Goal: Information Seeking & Learning: Learn about a topic

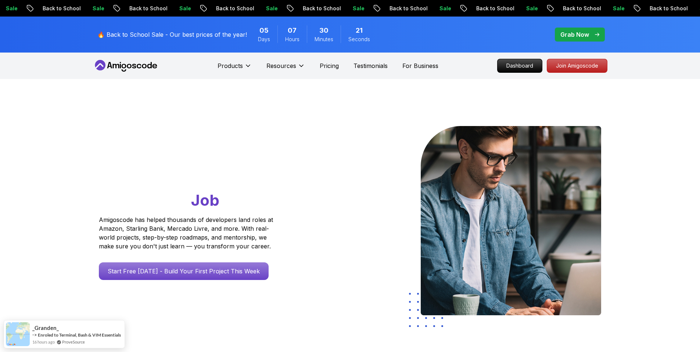
click at [575, 34] on p "Grab Now" at bounding box center [574, 34] width 29 height 9
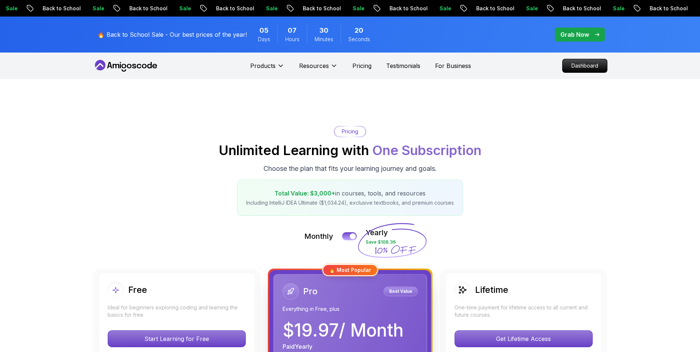
scroll to position [158, 0]
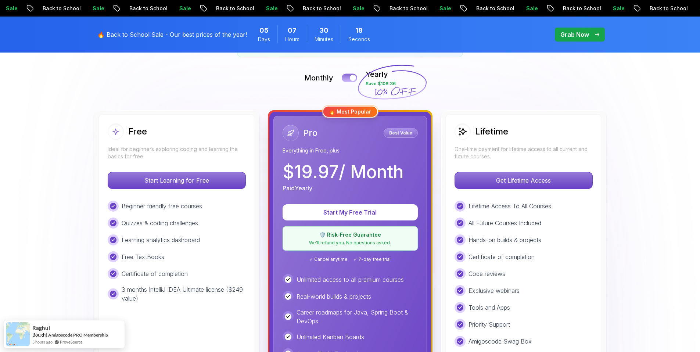
click at [352, 79] on div at bounding box center [353, 78] width 6 height 6
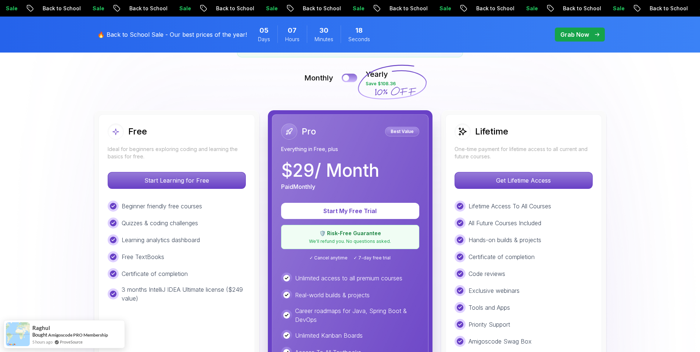
click at [352, 79] on button at bounding box center [349, 77] width 15 height 8
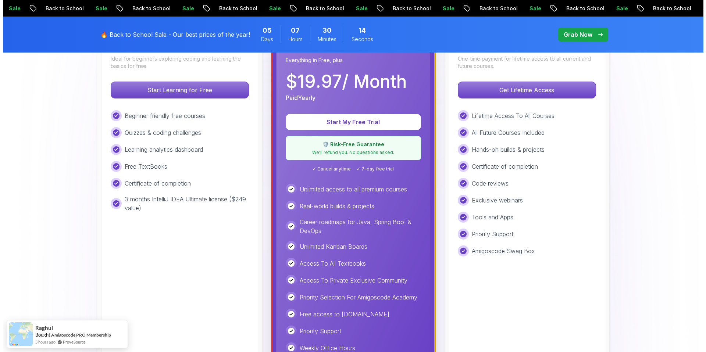
scroll to position [0, 0]
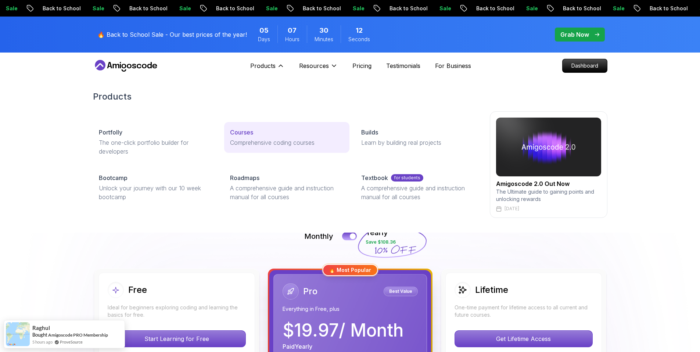
click at [243, 138] on p "Comprehensive coding courses" at bounding box center [287, 142] width 114 height 9
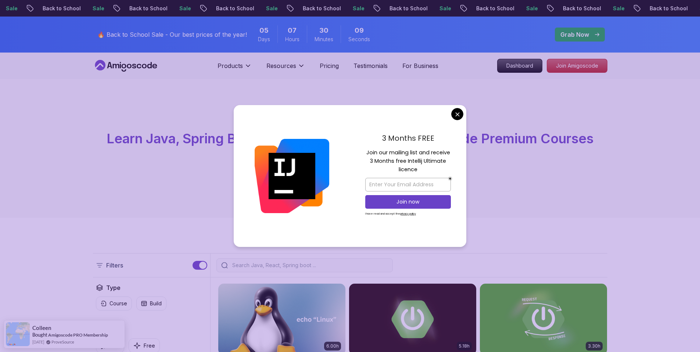
click at [450, 114] on div "3 Months FREE Join our mailing list and receive 3 Months free Intellij Ultimate…" at bounding box center [408, 176] width 116 height 142
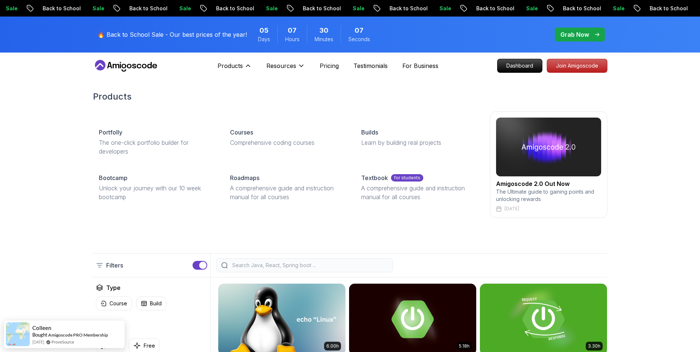
click at [530, 158] on img at bounding box center [548, 147] width 105 height 59
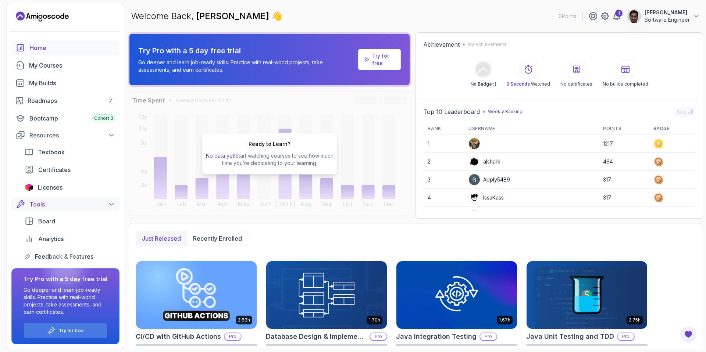
click at [59, 206] on div "Tools" at bounding box center [72, 204] width 86 height 9
click at [71, 137] on div "Resources" at bounding box center [72, 135] width 86 height 9
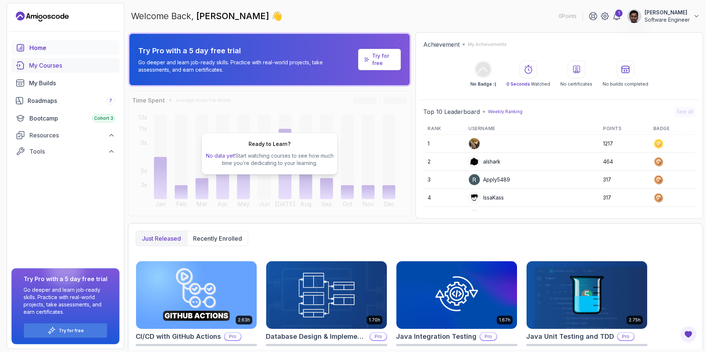
click at [59, 63] on div "My Courses" at bounding box center [72, 65] width 86 height 9
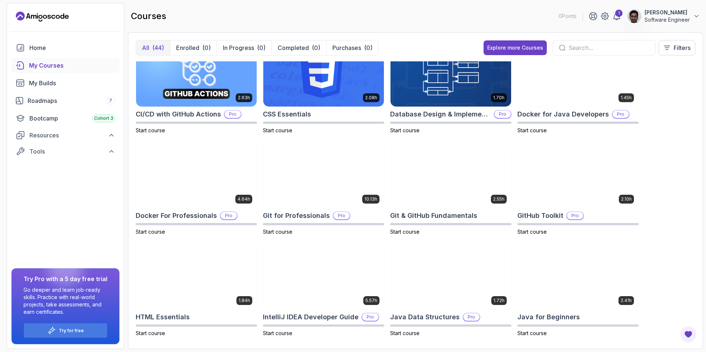
scroll to position [258, 0]
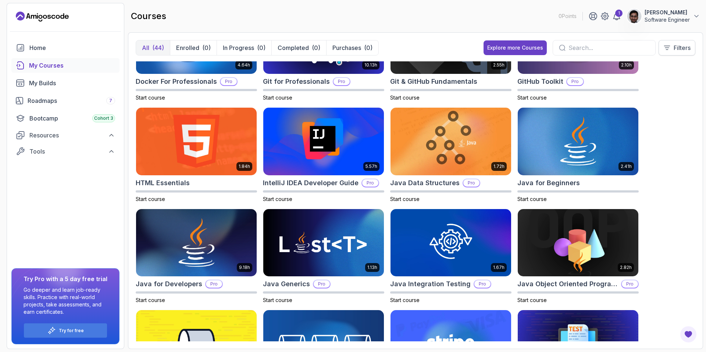
click at [677, 50] on p "Filters" at bounding box center [681, 47] width 17 height 9
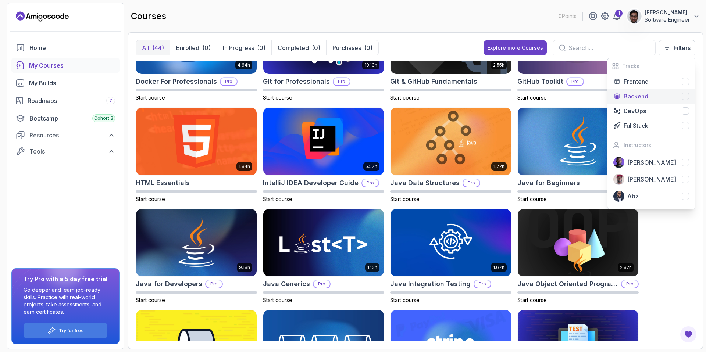
click at [643, 93] on p "Backend" at bounding box center [635, 96] width 25 height 9
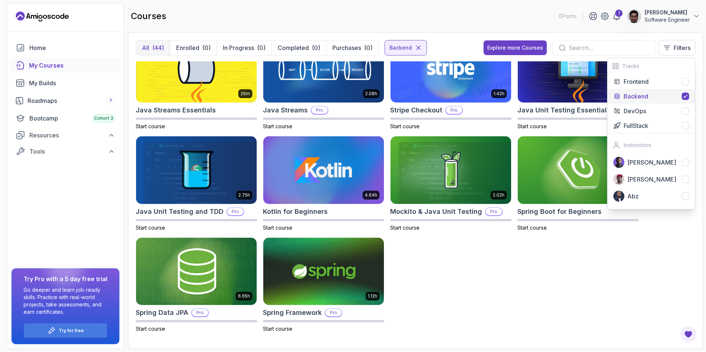
click at [570, 275] on div "5.18h Advanced Spring Boot Pro Start course 3.30h Building APIs with Spring Boo…" at bounding box center [415, 201] width 559 height 280
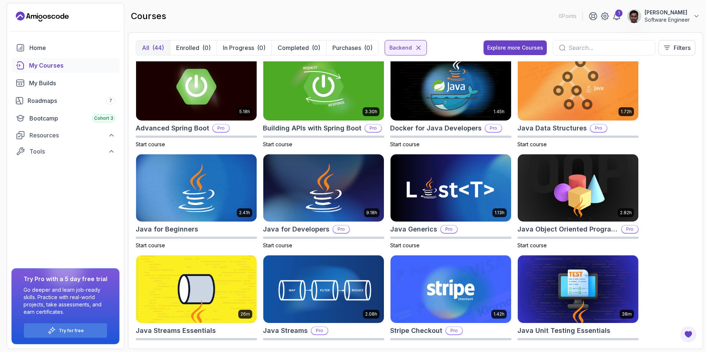
scroll to position [0, 0]
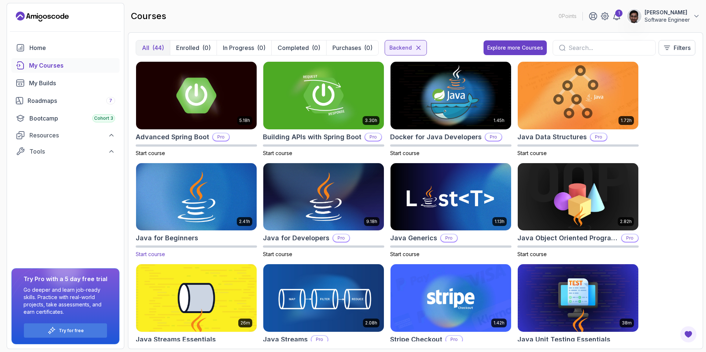
click at [218, 185] on img at bounding box center [196, 196] width 126 height 71
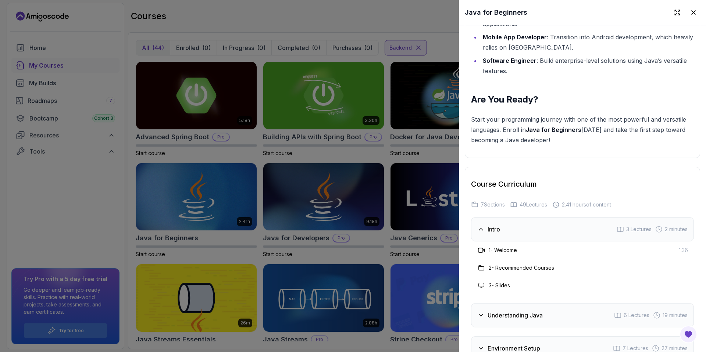
click at [542, 218] on div "Intro 3 Lectures 2 minutes" at bounding box center [582, 229] width 223 height 24
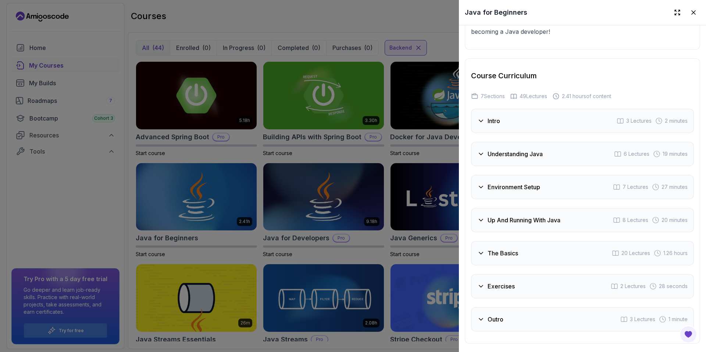
scroll to position [1316, 0]
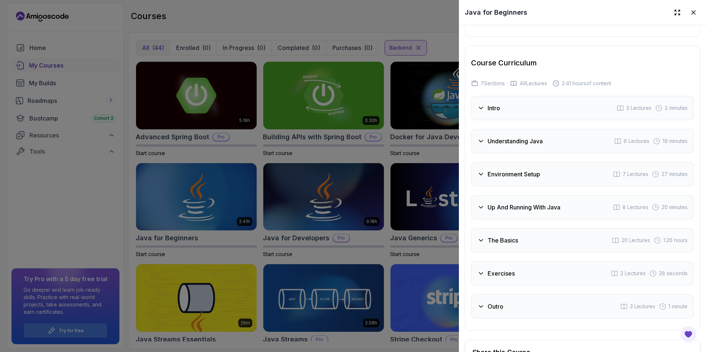
click at [524, 263] on div "Exercises 2 Lectures 28 seconds" at bounding box center [582, 273] width 223 height 24
click at [515, 296] on div "Outro 3 Lectures 1 minute" at bounding box center [582, 306] width 223 height 24
click at [515, 295] on div "Outro 3 Lectures 1 minute" at bounding box center [582, 306] width 223 height 24
click at [520, 170] on h3 "Environment Setup" at bounding box center [513, 174] width 53 height 9
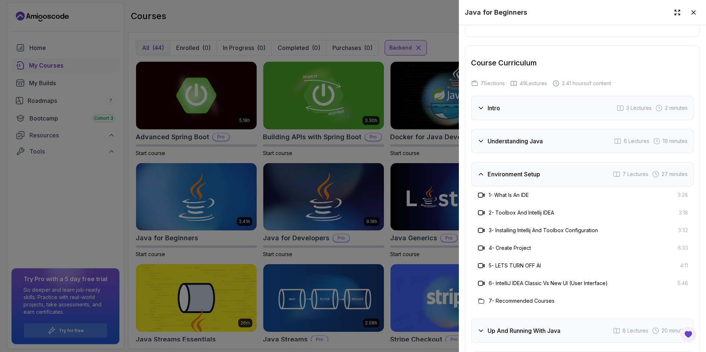
click at [520, 170] on h3 "Environment Setup" at bounding box center [513, 174] width 53 height 9
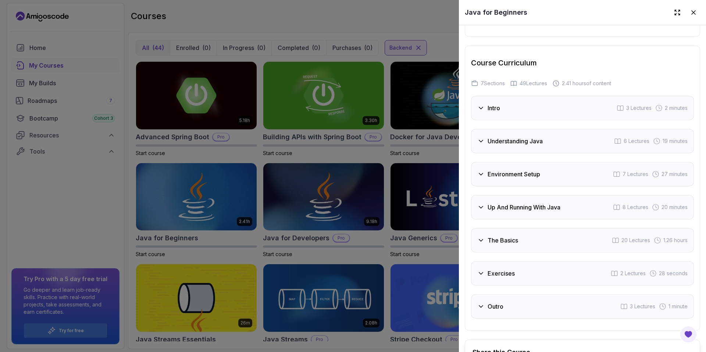
click at [514, 195] on div "Up And Running With Java 8 Lectures 20 minutes" at bounding box center [582, 207] width 223 height 24
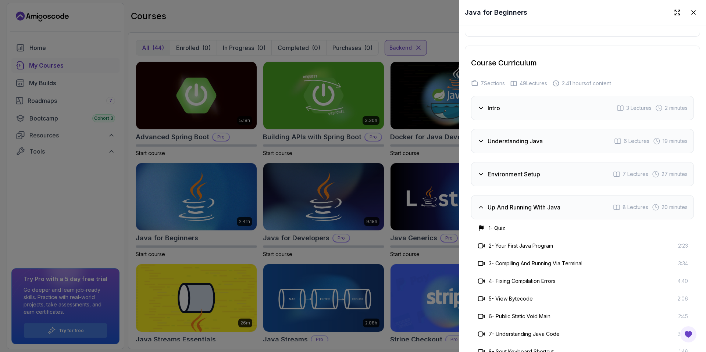
click at [514, 195] on div "Up And Running With Java 8 Lectures 20 minutes" at bounding box center [582, 207] width 223 height 24
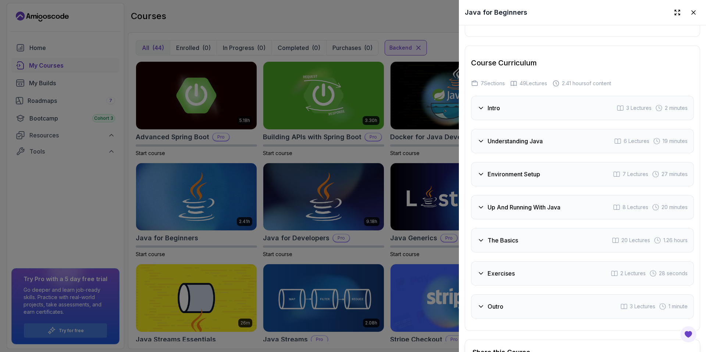
click at [365, 264] on div at bounding box center [353, 176] width 706 height 352
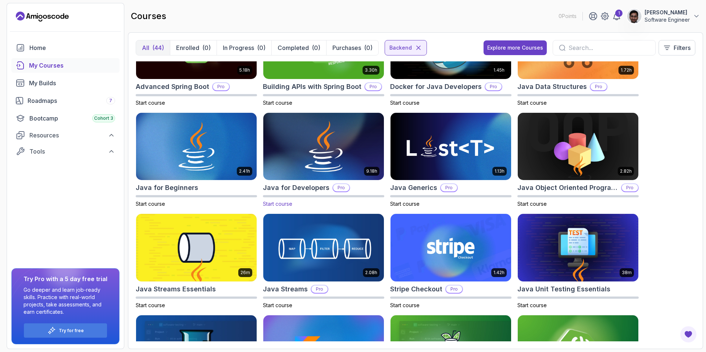
scroll to position [89, 0]
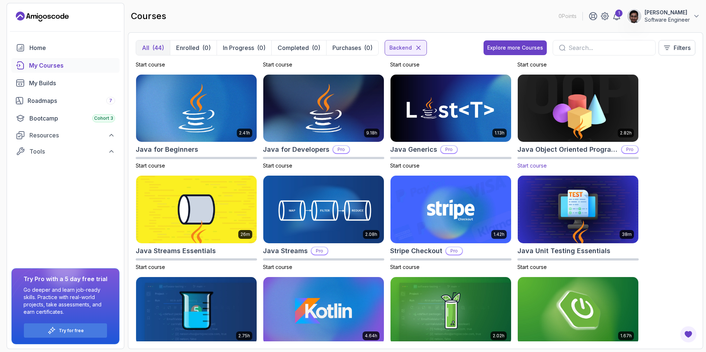
click at [585, 97] on img at bounding box center [577, 108] width 126 height 71
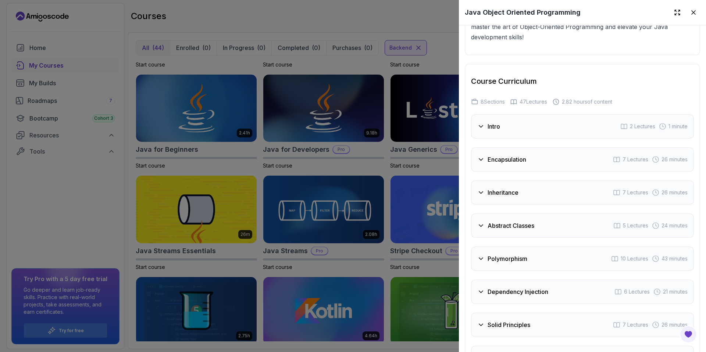
scroll to position [1218, 0]
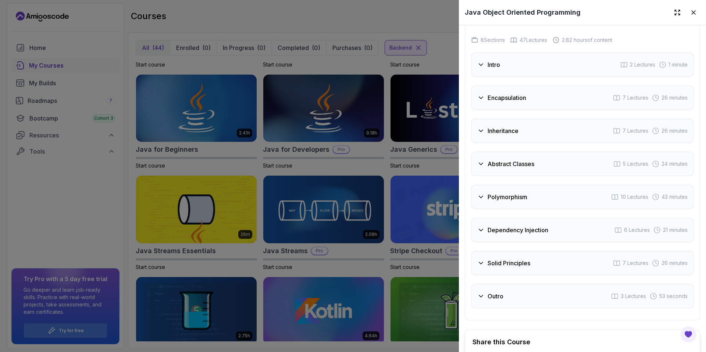
click at [498, 62] on h3 "Intro" at bounding box center [493, 64] width 12 height 9
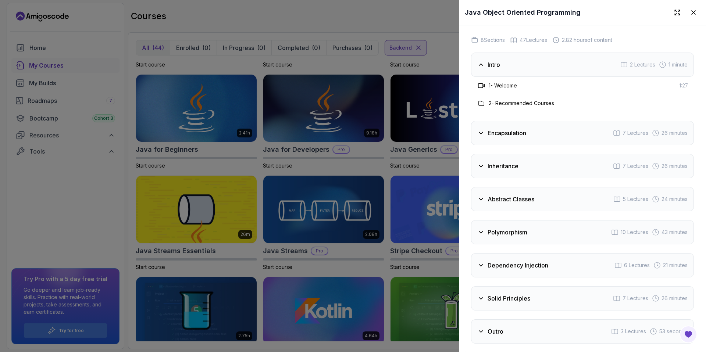
click at [498, 62] on h3 "Intro" at bounding box center [493, 64] width 12 height 9
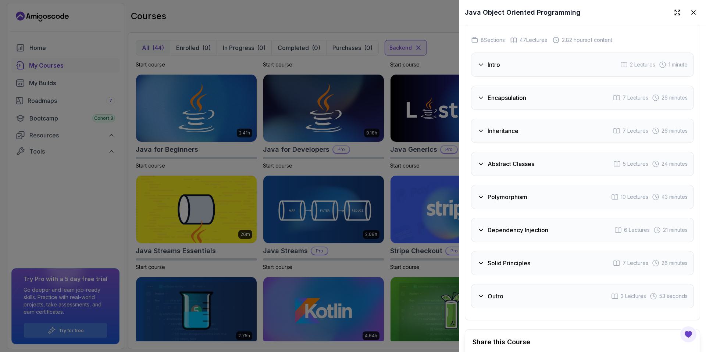
click at [501, 102] on div "Encapsulation 7 Lectures 26 minutes" at bounding box center [582, 98] width 223 height 24
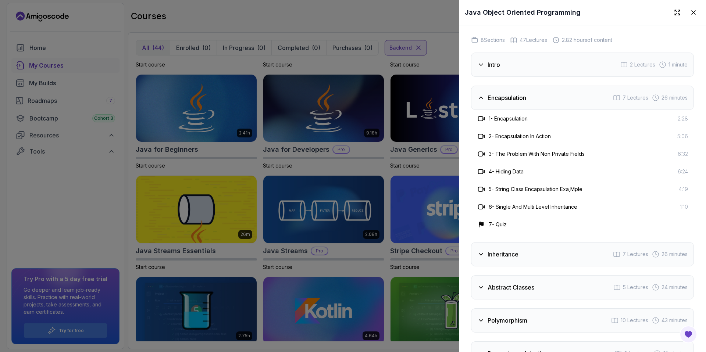
click at [501, 101] on div "Encapsulation 7 Lectures 26 minutes" at bounding box center [582, 98] width 223 height 24
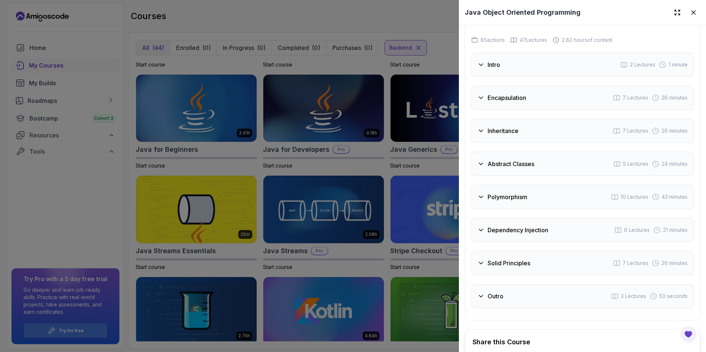
click at [533, 229] on h3 "Dependency Injection" at bounding box center [517, 230] width 61 height 9
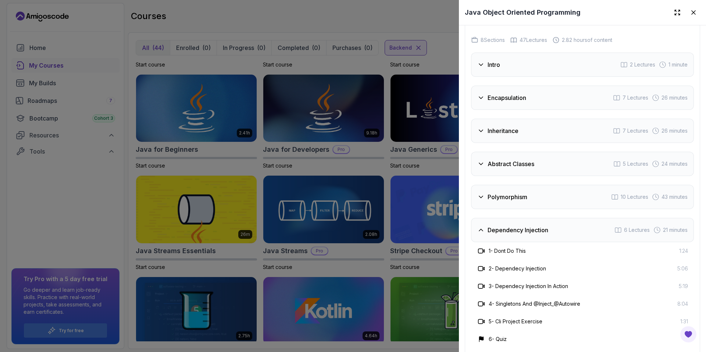
click at [533, 229] on h3 "Dependency Injection" at bounding box center [517, 230] width 61 height 9
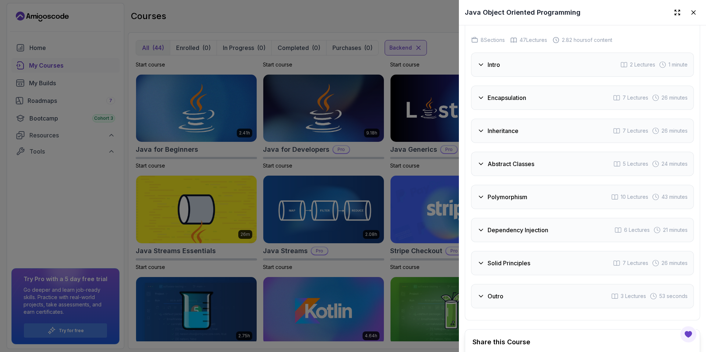
click at [518, 259] on h3 "Solid Principles" at bounding box center [508, 263] width 43 height 9
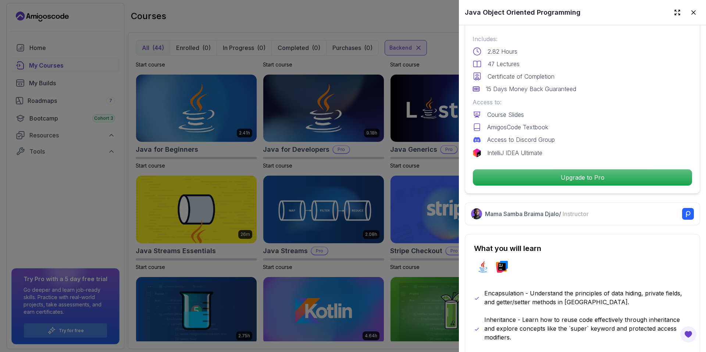
scroll to position [0, 0]
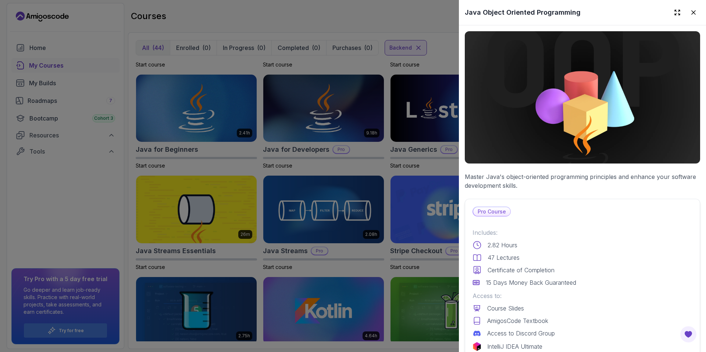
click at [387, 171] on div at bounding box center [353, 176] width 706 height 352
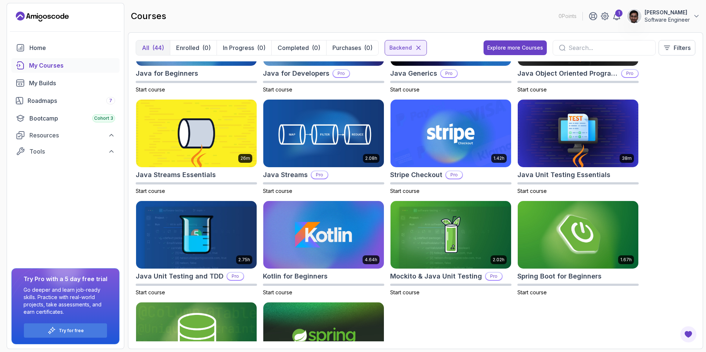
scroll to position [174, 0]
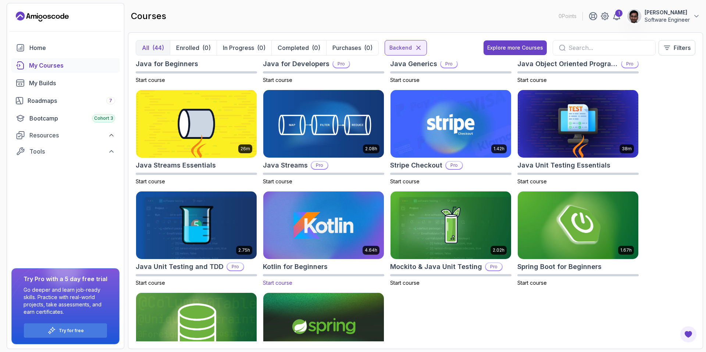
click at [331, 211] on img at bounding box center [323, 225] width 126 height 71
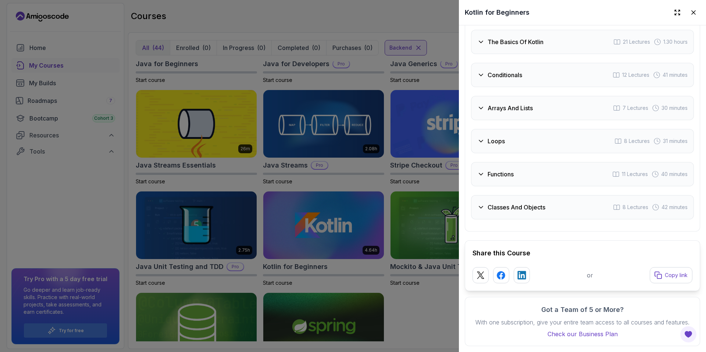
scroll to position [778, 0]
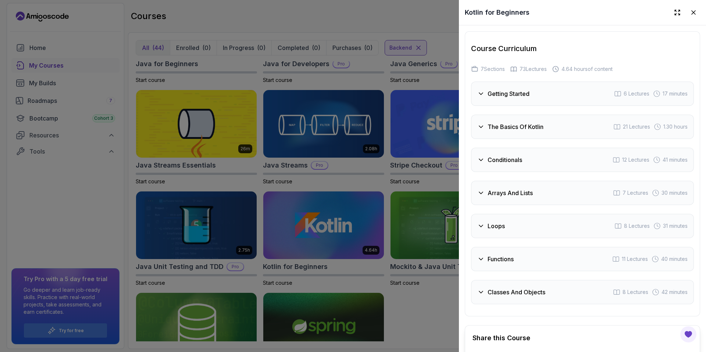
click at [410, 315] on div at bounding box center [353, 176] width 706 height 352
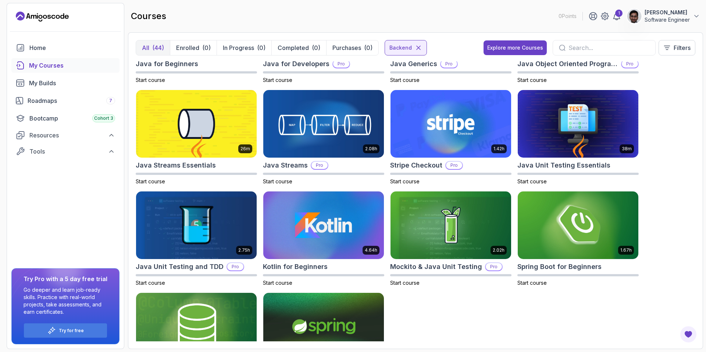
scroll to position [229, 0]
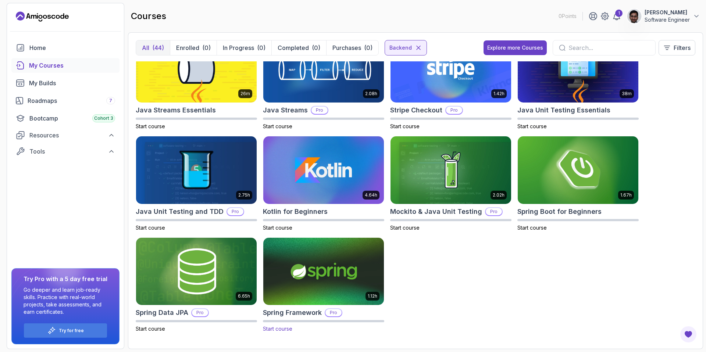
click at [363, 256] on img at bounding box center [323, 271] width 126 height 71
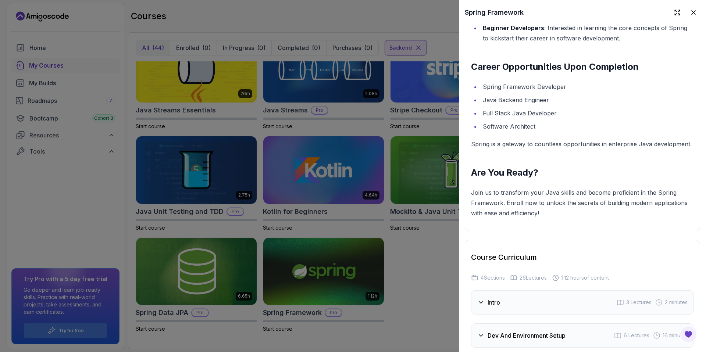
scroll to position [1098, 0]
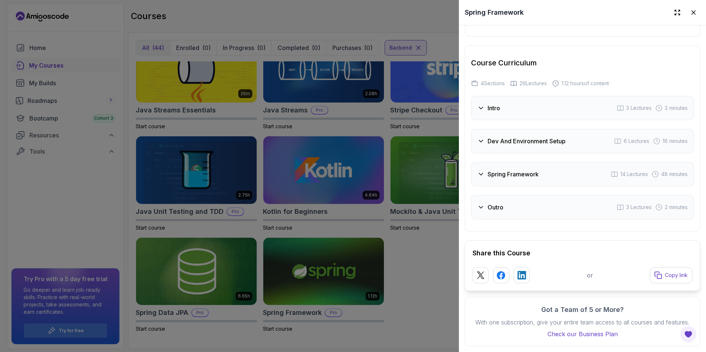
click at [542, 169] on div "Spring Framework 14 Lectures 48 minutes" at bounding box center [582, 174] width 223 height 24
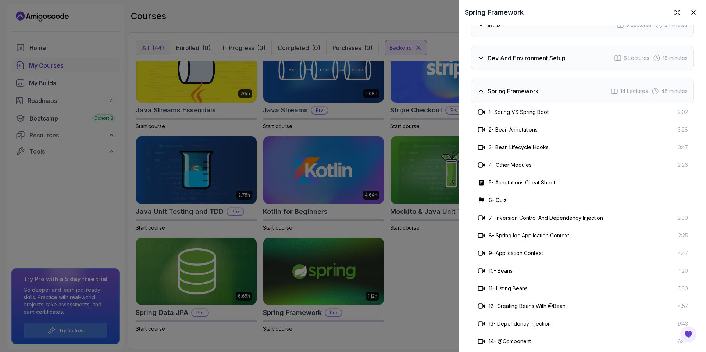
scroll to position [1083, 0]
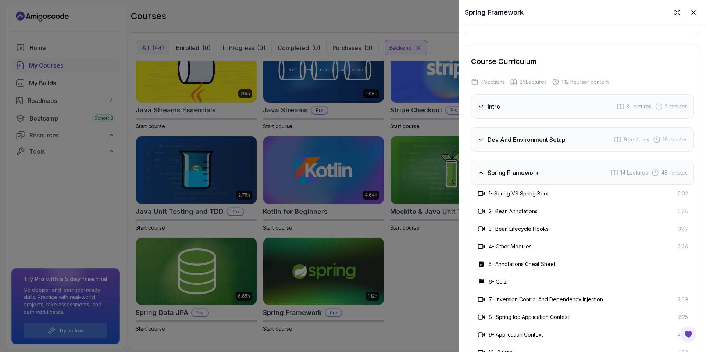
click at [517, 177] on h3 "Spring Framework" at bounding box center [512, 172] width 51 height 9
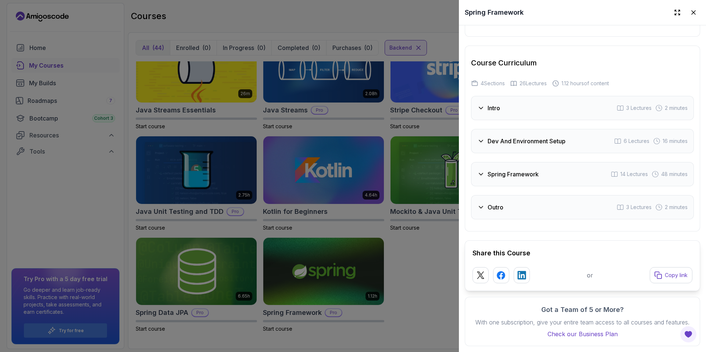
click at [508, 146] on h3 "Dev And Environment Setup" at bounding box center [526, 141] width 78 height 9
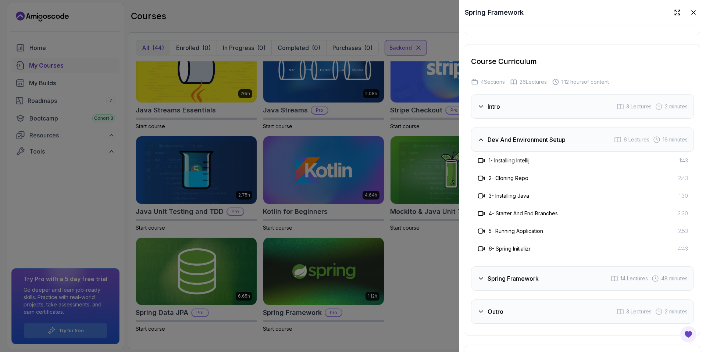
click at [508, 144] on h3 "Dev And Environment Setup" at bounding box center [526, 139] width 78 height 9
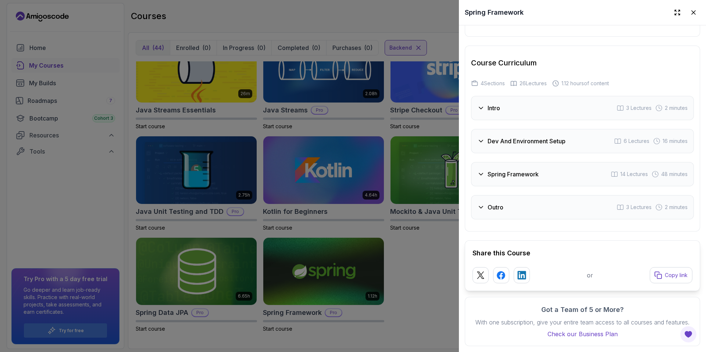
click at [497, 112] on h3 "Intro" at bounding box center [493, 108] width 12 height 9
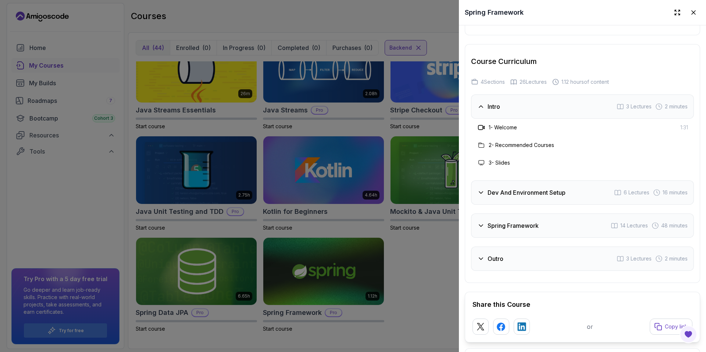
click at [497, 111] on h3 "Intro" at bounding box center [493, 106] width 12 height 9
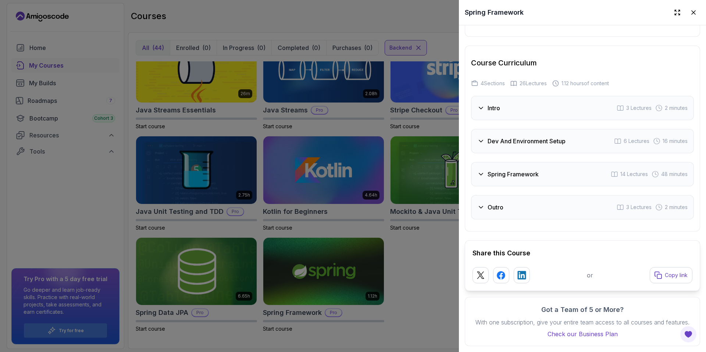
click at [503, 211] on div "Outro 3 Lectures 2 minutes" at bounding box center [582, 207] width 223 height 24
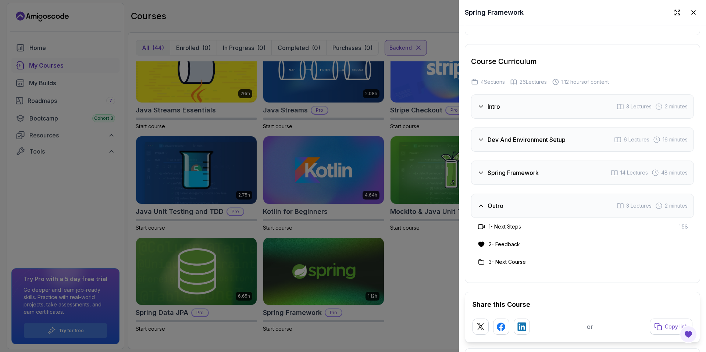
click at [503, 211] on div "Outro 3 Lectures 2 minutes" at bounding box center [582, 206] width 223 height 24
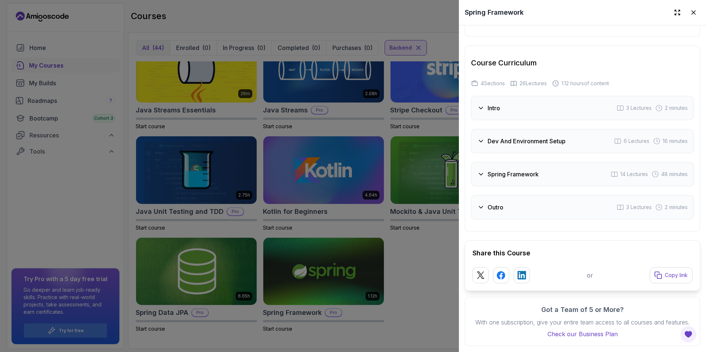
click at [416, 273] on div at bounding box center [353, 176] width 706 height 352
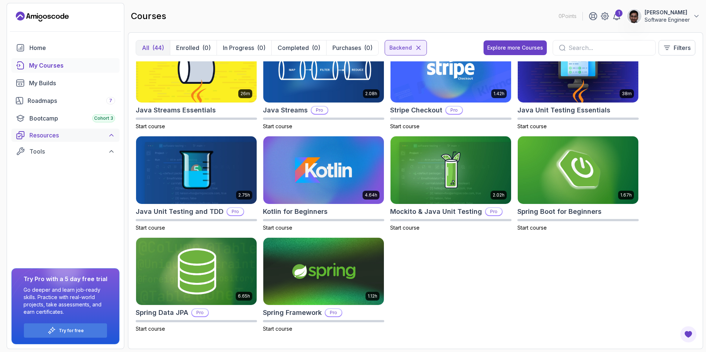
click at [101, 133] on div "Resources" at bounding box center [72, 135] width 86 height 9
click at [58, 157] on link "Textbook" at bounding box center [69, 152] width 99 height 15
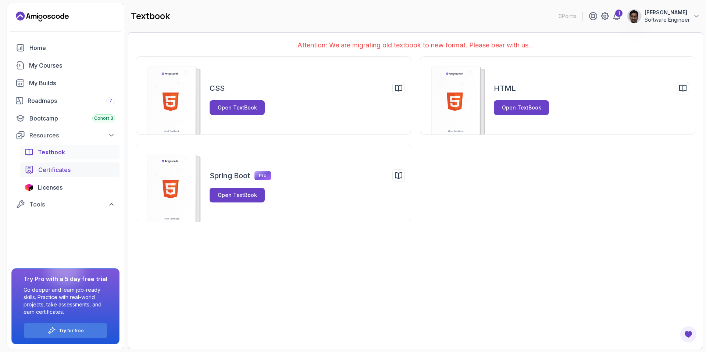
click at [45, 173] on span "Certificates" at bounding box center [54, 169] width 32 height 9
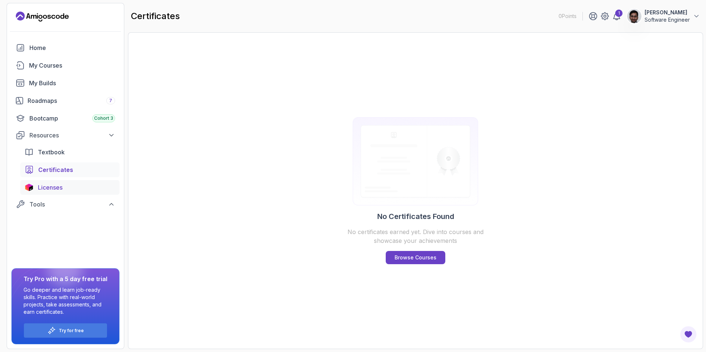
click at [62, 189] on span "Licenses" at bounding box center [50, 187] width 25 height 9
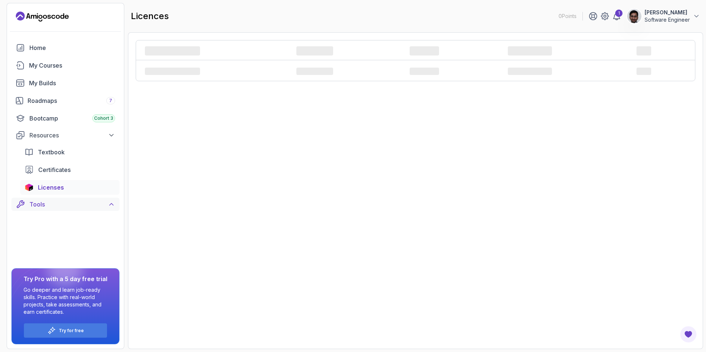
click at [63, 204] on div "Tools" at bounding box center [72, 204] width 86 height 9
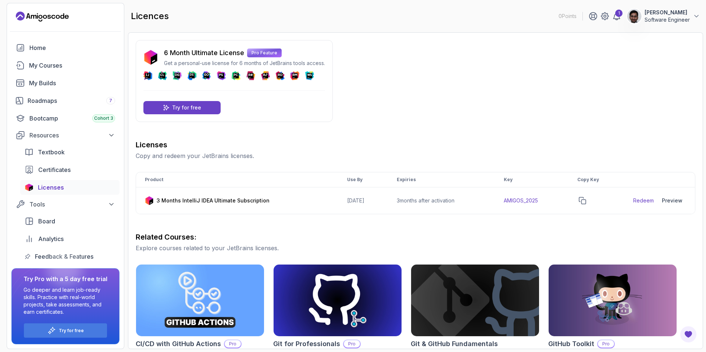
scroll to position [143, 0]
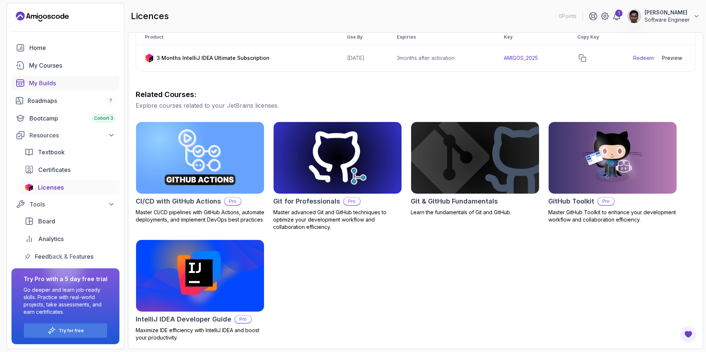
click at [44, 86] on div "My Builds" at bounding box center [72, 83] width 86 height 9
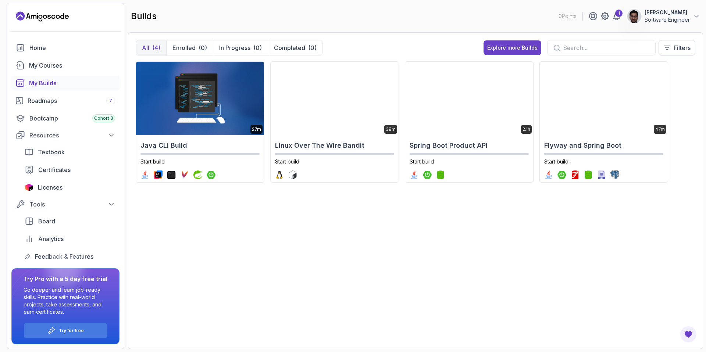
click at [272, 254] on div "27m Java CLI Build Start build 38m Linux Over The Wire Bandit Start build 2.1h …" at bounding box center [415, 201] width 559 height 280
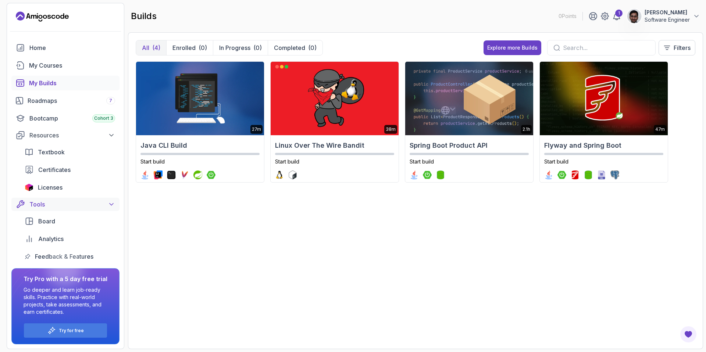
click at [114, 203] on icon at bounding box center [111, 204] width 7 height 7
click at [105, 136] on div "Resources" at bounding box center [72, 135] width 86 height 9
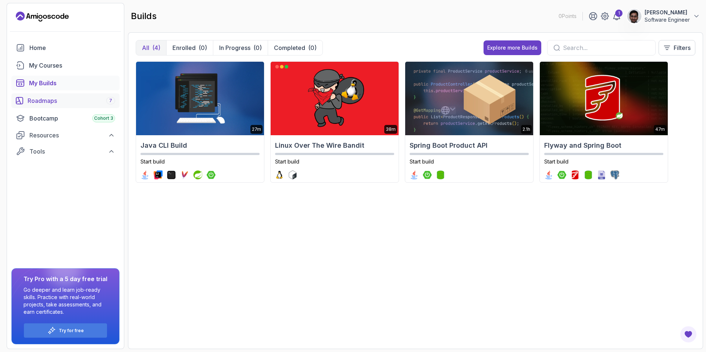
click at [91, 104] on div "Roadmaps 7" at bounding box center [71, 100] width 87 height 9
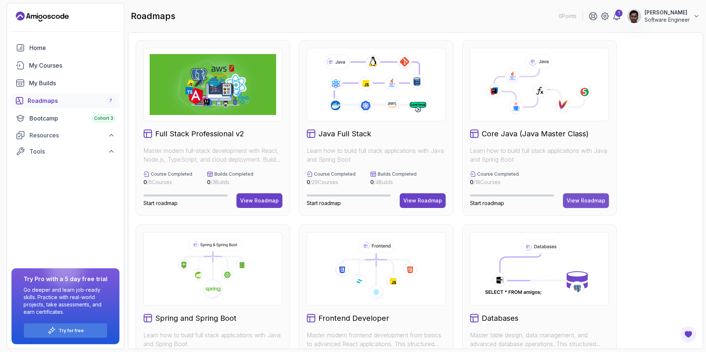
click at [582, 201] on div "View Roadmap" at bounding box center [585, 200] width 39 height 7
click at [534, 128] on div "Core Java (Java Master Class) Learn how to build full stack applications with J…" at bounding box center [539, 128] width 154 height 176
click at [532, 98] on icon at bounding box center [539, 90] width 15 height 15
click at [594, 203] on div "View Roadmap" at bounding box center [585, 200] width 39 height 7
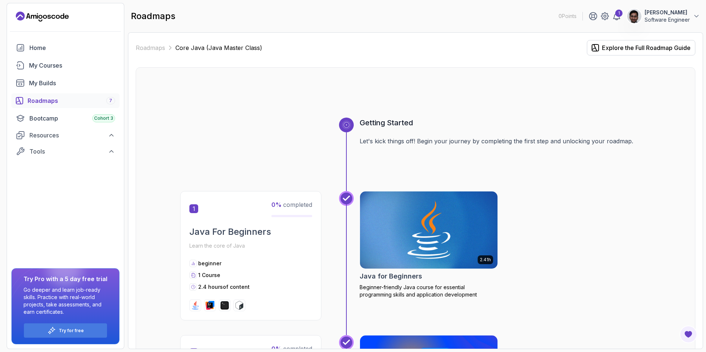
click at [438, 226] on img at bounding box center [428, 230] width 144 height 81
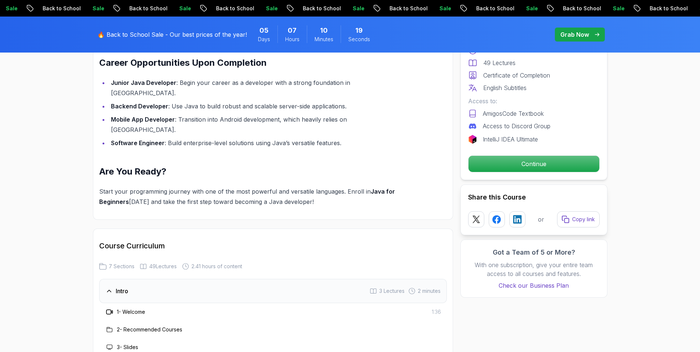
scroll to position [918, 0]
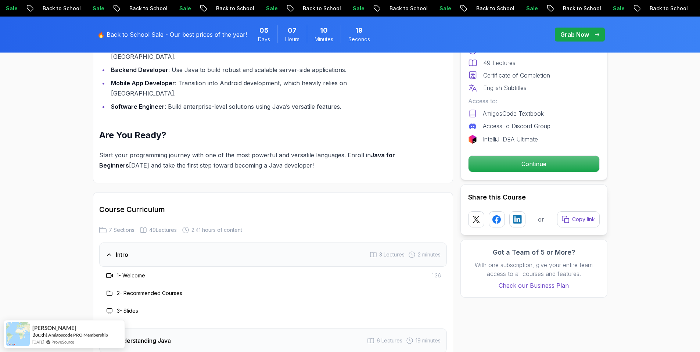
click at [329, 243] on div "Intro 3 Lectures 2 minutes" at bounding box center [273, 255] width 348 height 24
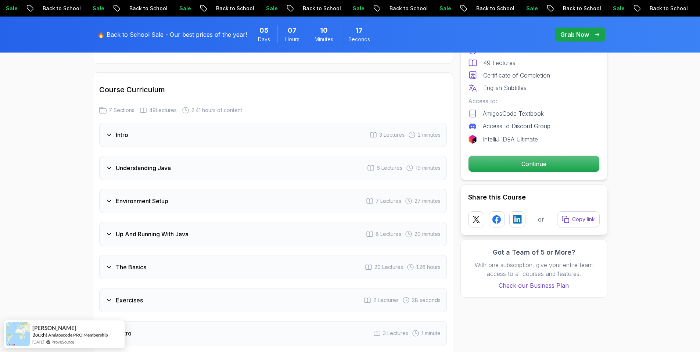
scroll to position [1119, 0]
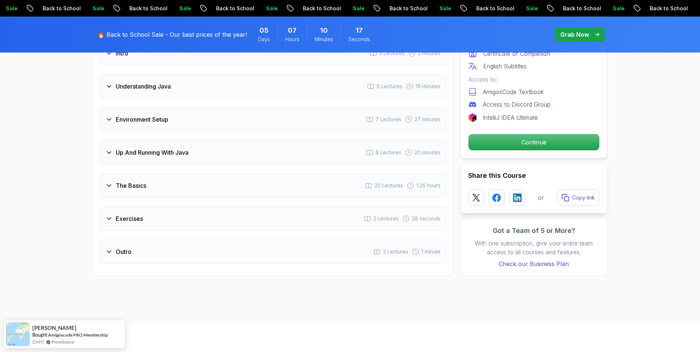
click at [283, 173] on div "The Basics 20 Lectures 1.26 hours" at bounding box center [273, 185] width 348 height 24
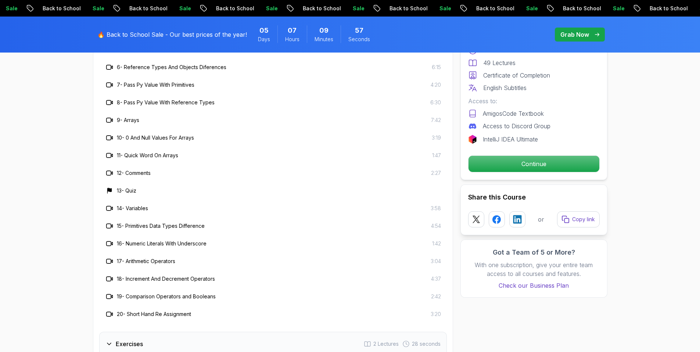
scroll to position [1387, 0]
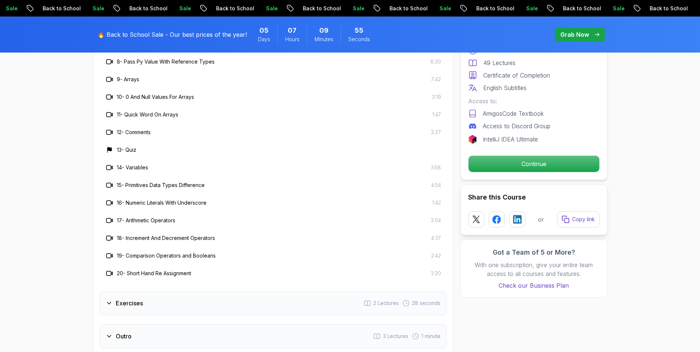
click at [299, 291] on div "Exercises 2 Lectures 28 seconds" at bounding box center [273, 303] width 348 height 24
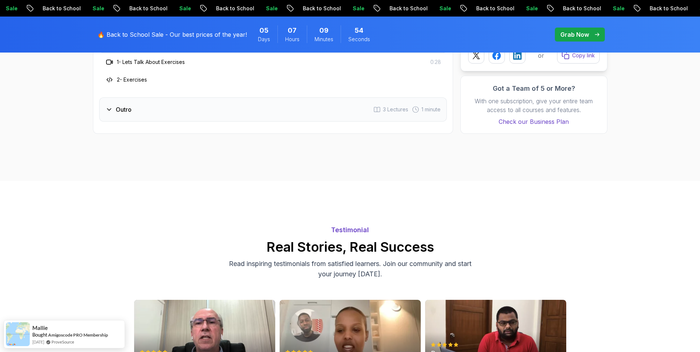
scroll to position [1174, 0]
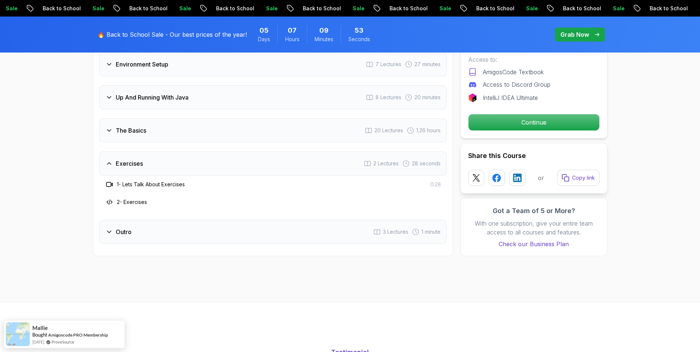
click at [278, 220] on div "Outro 3 Lectures 1 minute" at bounding box center [273, 232] width 348 height 24
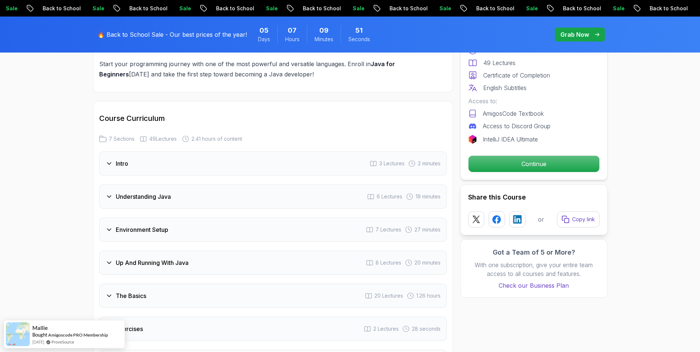
scroll to position [918, 0]
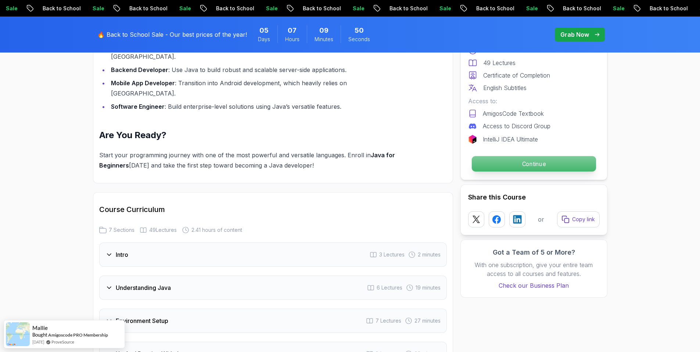
click at [530, 162] on p "Continue" at bounding box center [533, 163] width 124 height 15
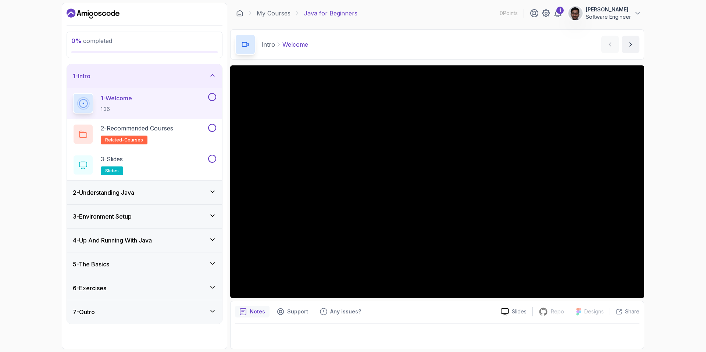
click at [665, 231] on div "0 % completed 1 - Intro 1 - Welcome 1:36 2 - Recommended Courses related-course…" at bounding box center [353, 176] width 706 height 352
click at [556, 12] on icon at bounding box center [557, 13] width 9 height 9
click at [679, 107] on div "0 % completed 1 - Intro 1 - Welcome 1:36 2 - Recommended Courses related-course…" at bounding box center [353, 176] width 706 height 352
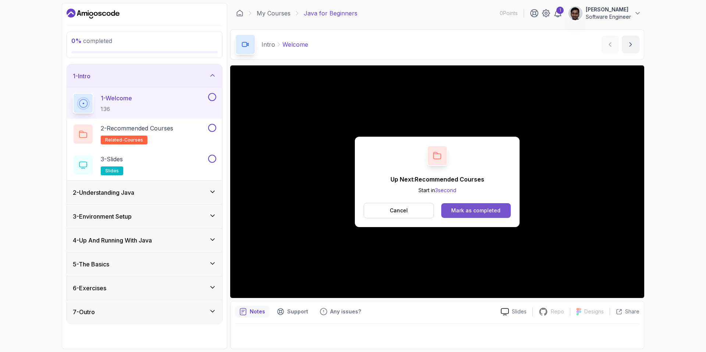
click at [472, 213] on div "Mark as completed" at bounding box center [475, 210] width 49 height 7
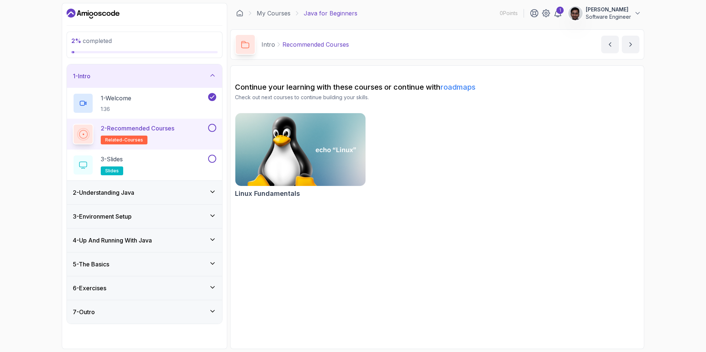
click at [214, 128] on button at bounding box center [212, 128] width 8 height 8
click at [149, 165] on div "3 - Slides slides" at bounding box center [140, 165] width 134 height 21
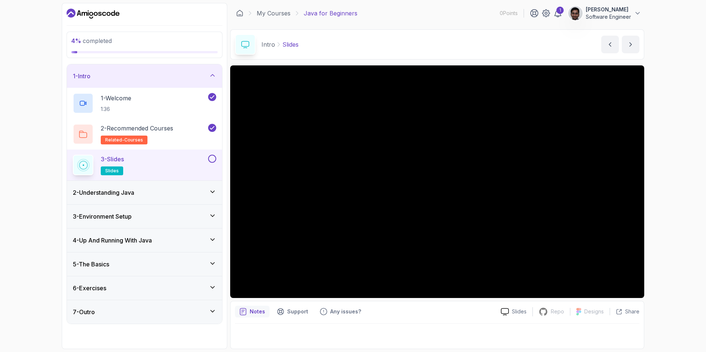
click at [210, 161] on button at bounding box center [212, 159] width 8 height 8
click at [155, 198] on div "2 - Understanding Java" at bounding box center [144, 193] width 155 height 24
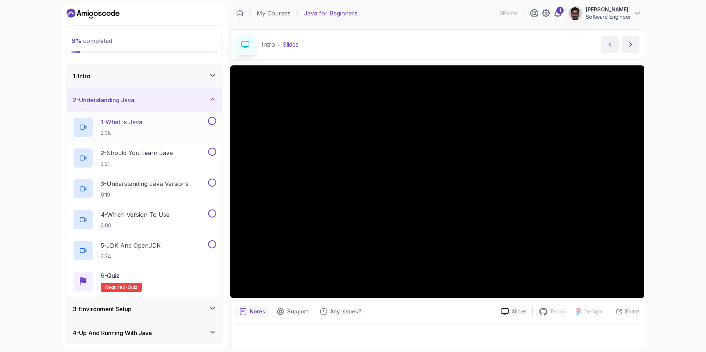
click at [140, 128] on h2 "1 - What Is Java 2:38" at bounding box center [122, 127] width 42 height 19
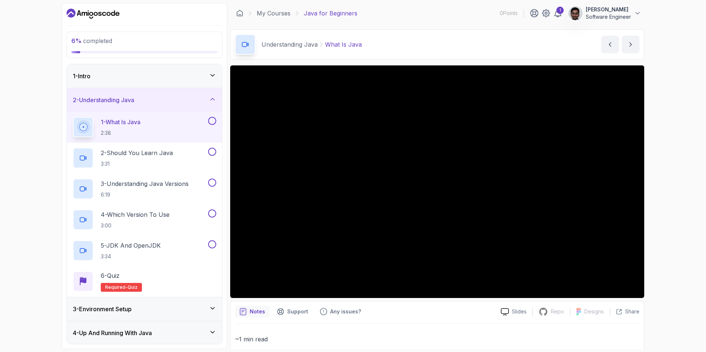
click at [674, 255] on div "6 % completed 1 - Intro 2 - Understanding Java 1 - What Is Java 2:38 2 - Should…" at bounding box center [353, 176] width 706 height 352
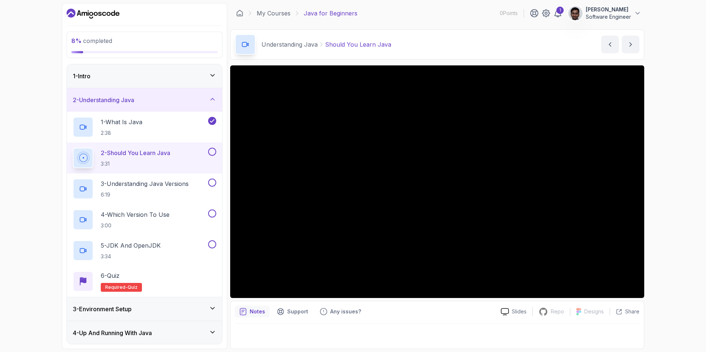
click at [674, 270] on div "8 % completed 1 - Intro 2 - Understanding Java 1 - What Is Java 2:38 2 - Should…" at bounding box center [353, 176] width 706 height 352
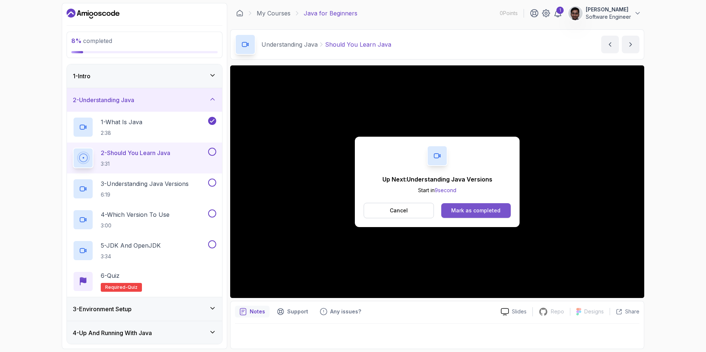
click at [488, 212] on div "Mark as completed" at bounding box center [475, 210] width 49 height 7
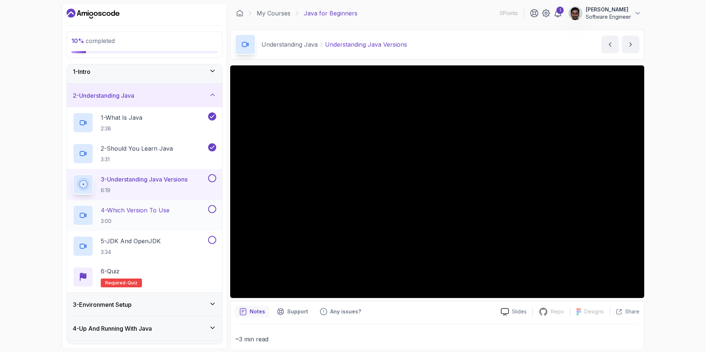
scroll to position [72, 0]
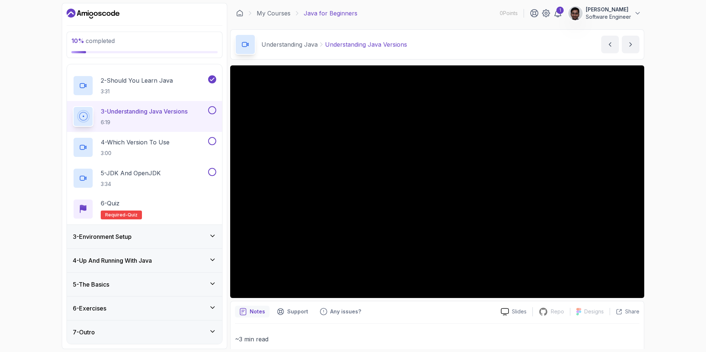
click at [214, 110] on button at bounding box center [212, 110] width 8 height 8
click at [212, 141] on button at bounding box center [212, 141] width 8 height 8
click at [214, 168] on button at bounding box center [212, 172] width 8 height 8
click at [190, 203] on div "6 - Quiz Required- quiz" at bounding box center [144, 209] width 143 height 21
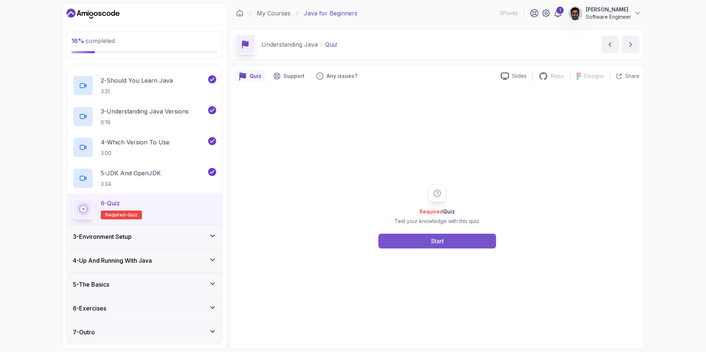
click at [473, 243] on button "Start" at bounding box center [437, 241] width 118 height 15
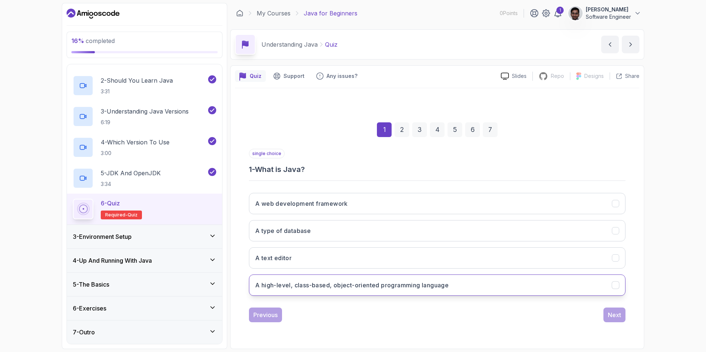
click at [445, 287] on h3 "A high-level, class-based, object-oriented programming language" at bounding box center [351, 285] width 193 height 9
click at [618, 312] on div "Next" at bounding box center [613, 315] width 13 height 9
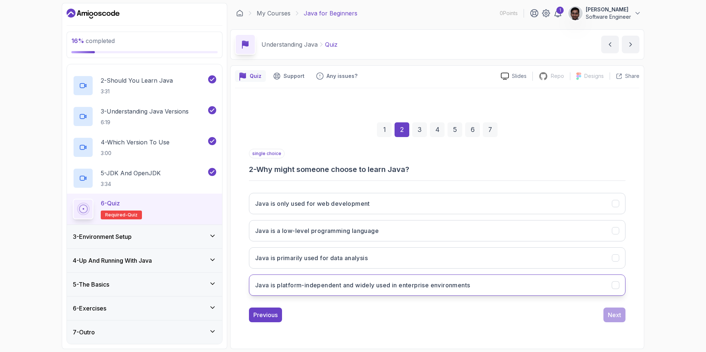
click at [374, 286] on h3 "Java is platform-independent and widely used in enterprise environments" at bounding box center [362, 285] width 215 height 9
click at [612, 311] on div "Next" at bounding box center [613, 315] width 13 height 9
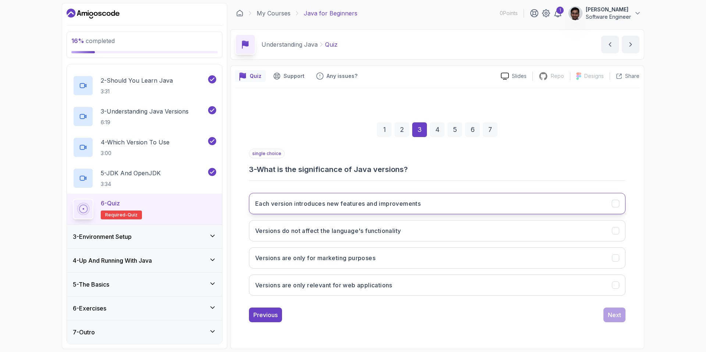
click at [410, 201] on h3 "Each version introduces new features and improvements" at bounding box center [337, 203] width 165 height 9
click at [617, 316] on div "Next" at bounding box center [613, 315] width 13 height 9
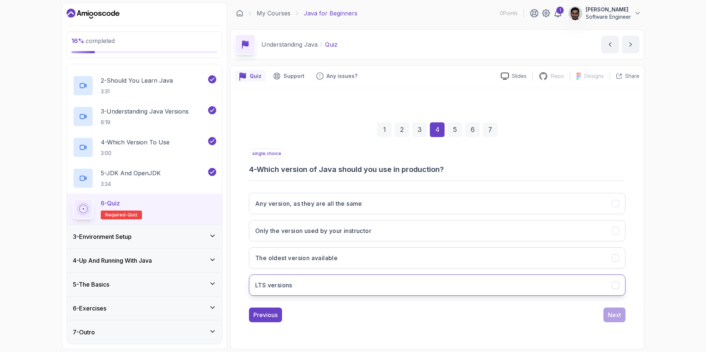
click at [463, 289] on button "LTS versions" at bounding box center [437, 285] width 376 height 21
click at [616, 317] on div "Next" at bounding box center [613, 315] width 13 height 9
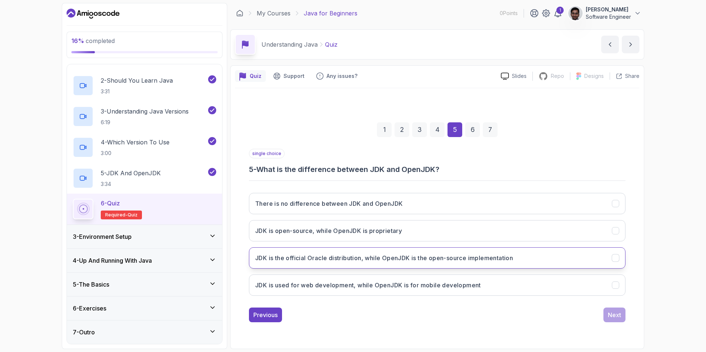
click at [477, 255] on h3 "JDK is the official Oracle distribution, while OpenJDK is the open-source imple…" at bounding box center [384, 258] width 258 height 9
click at [607, 315] on button "Next" at bounding box center [614, 315] width 22 height 15
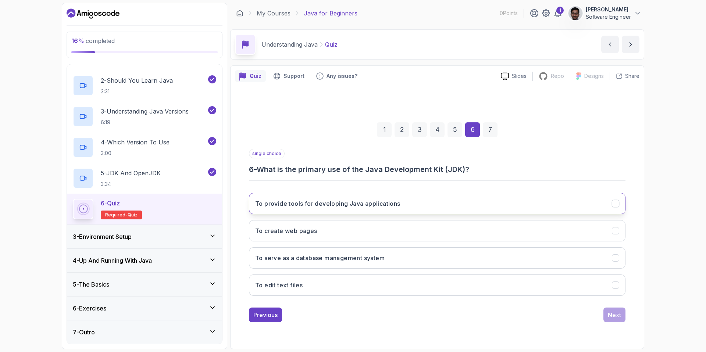
click at [412, 205] on button "To provide tools for developing Java applications" at bounding box center [437, 203] width 376 height 21
click at [613, 312] on div "Next" at bounding box center [613, 315] width 13 height 9
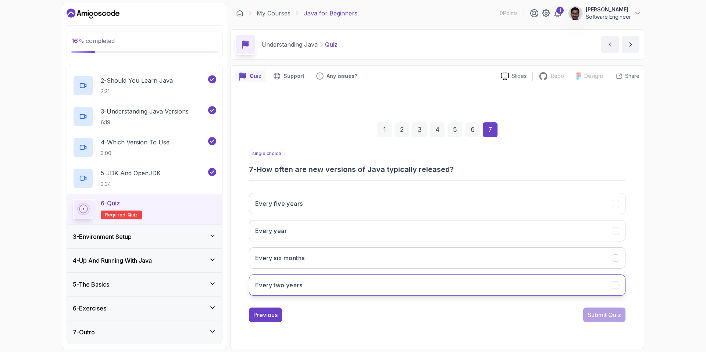
click at [422, 293] on button "Every two years" at bounding box center [437, 285] width 376 height 21
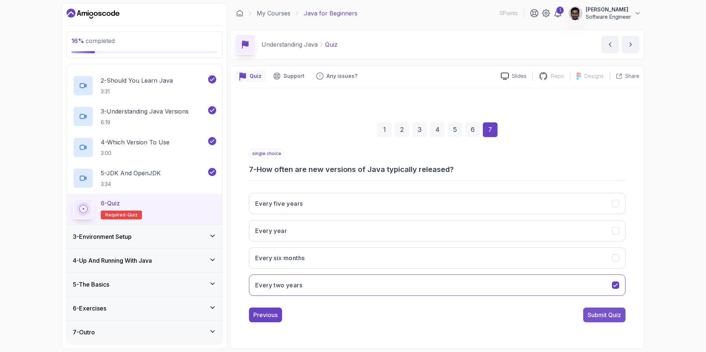
click at [604, 316] on div "Submit Quiz" at bounding box center [603, 315] width 33 height 9
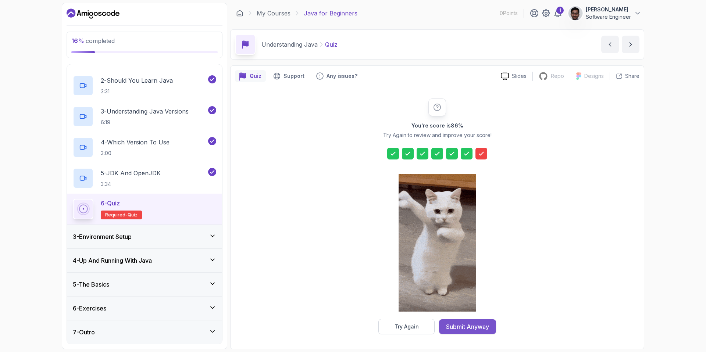
click at [456, 326] on div "Submit Anyway" at bounding box center [467, 326] width 43 height 9
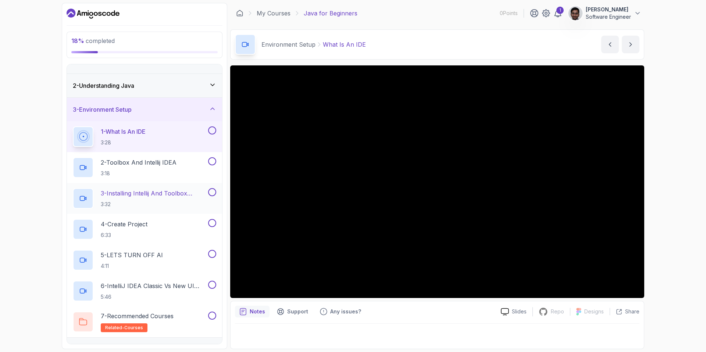
scroll to position [24, 0]
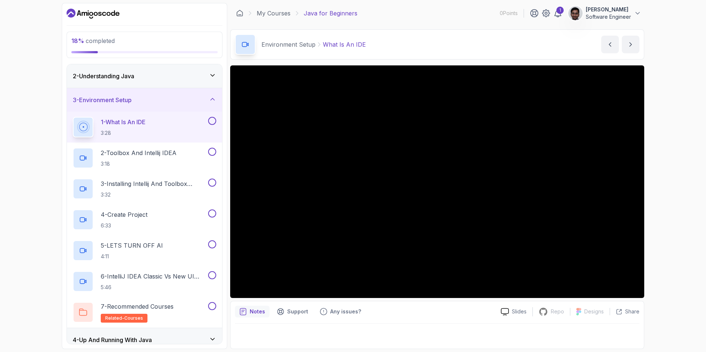
click at [189, 105] on div "3 - Environment Setup" at bounding box center [144, 100] width 155 height 24
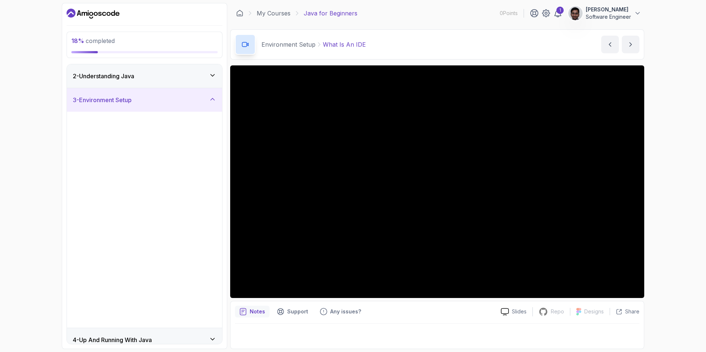
scroll to position [0, 0]
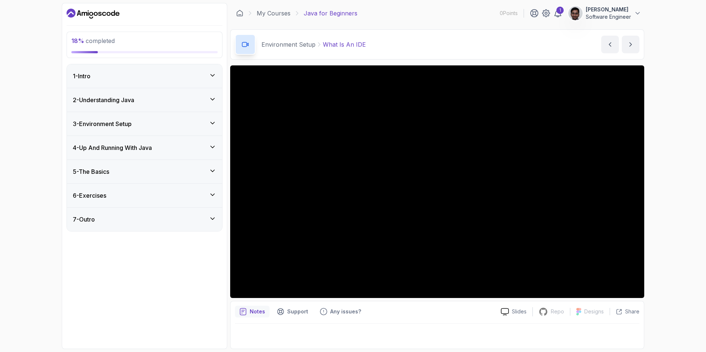
click at [185, 147] on div "4 - Up And Running With Java" at bounding box center [144, 147] width 143 height 9
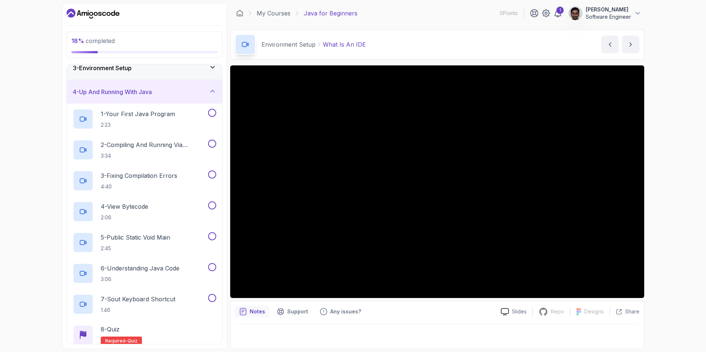
scroll to position [17, 0]
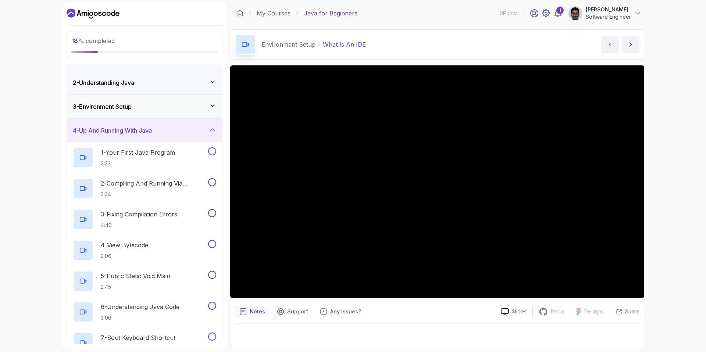
click at [169, 133] on div "4 - Up And Running With Java" at bounding box center [144, 130] width 143 height 9
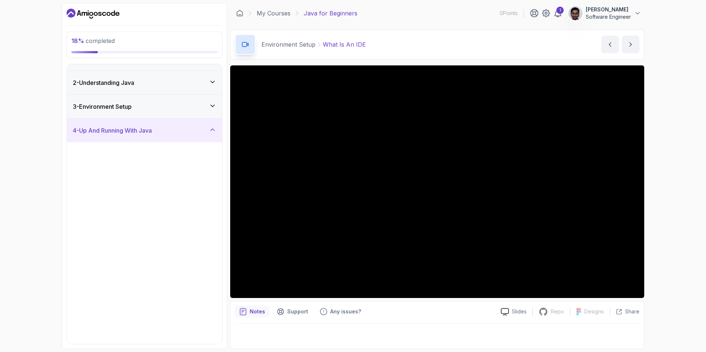
scroll to position [0, 0]
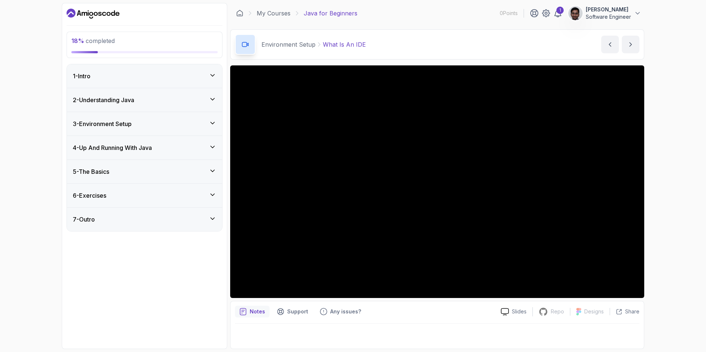
click at [154, 175] on div "5 - The Basics" at bounding box center [144, 171] width 143 height 9
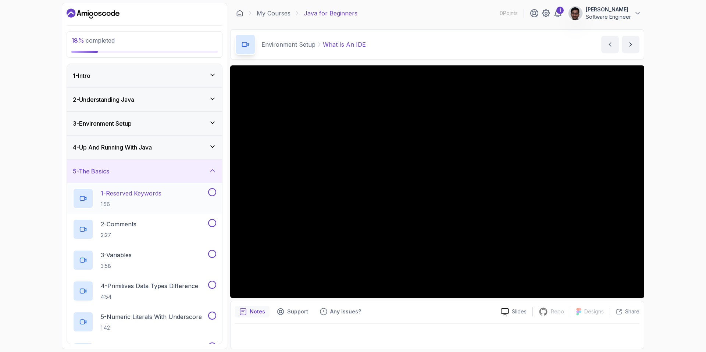
click at [209, 193] on button at bounding box center [212, 192] width 8 height 8
click at [212, 221] on button at bounding box center [212, 223] width 8 height 8
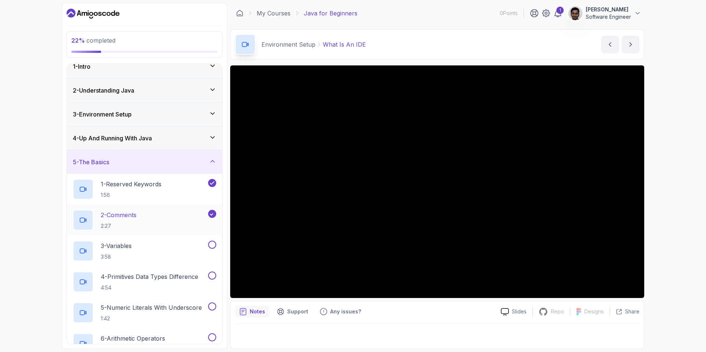
scroll to position [14, 0]
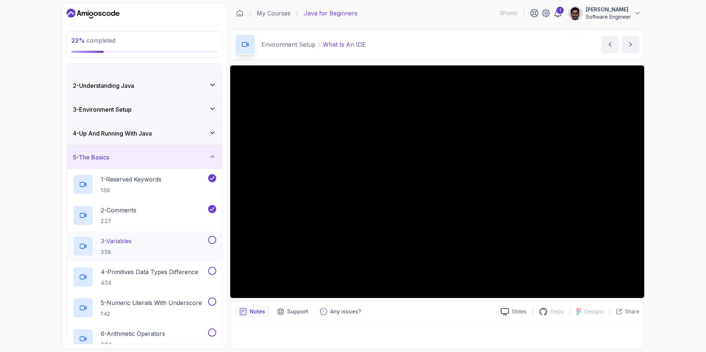
click at [212, 237] on button at bounding box center [212, 240] width 8 height 8
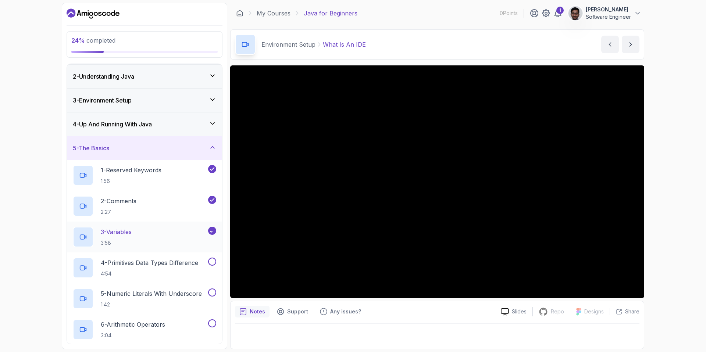
scroll to position [60, 0]
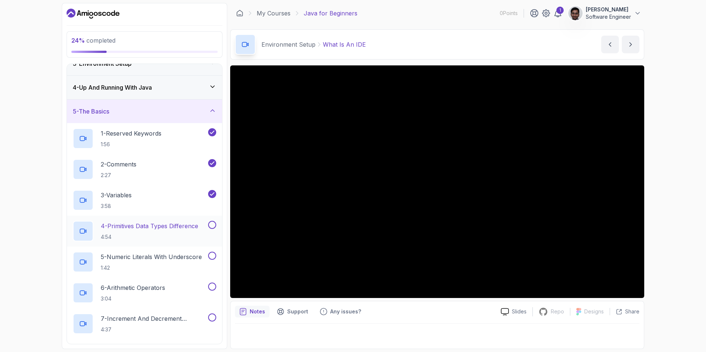
click at [212, 227] on button at bounding box center [212, 225] width 8 height 8
click at [214, 253] on button at bounding box center [212, 256] width 8 height 8
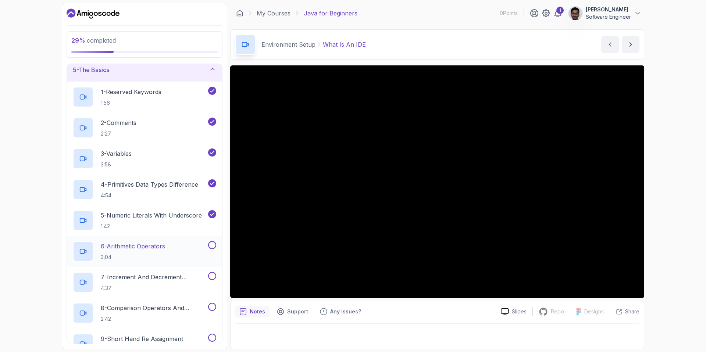
click at [212, 245] on button at bounding box center [212, 245] width 8 height 8
click at [212, 275] on button at bounding box center [212, 276] width 8 height 8
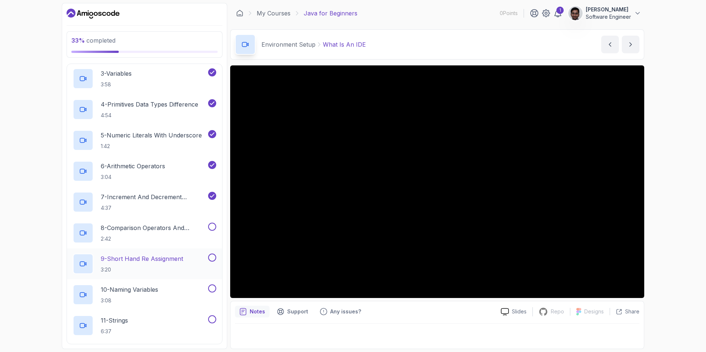
scroll to position [186, 0]
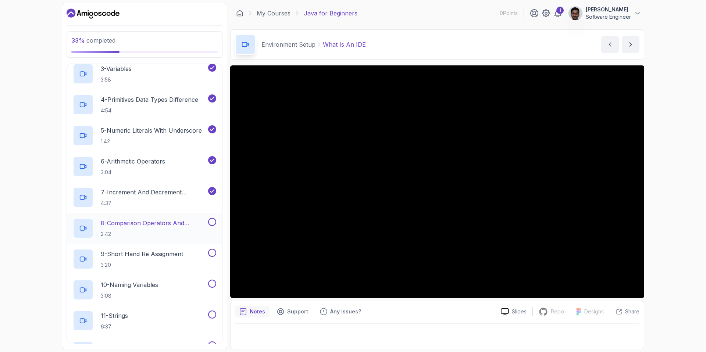
click at [209, 221] on button at bounding box center [212, 222] width 8 height 8
click at [212, 252] on button at bounding box center [212, 253] width 8 height 8
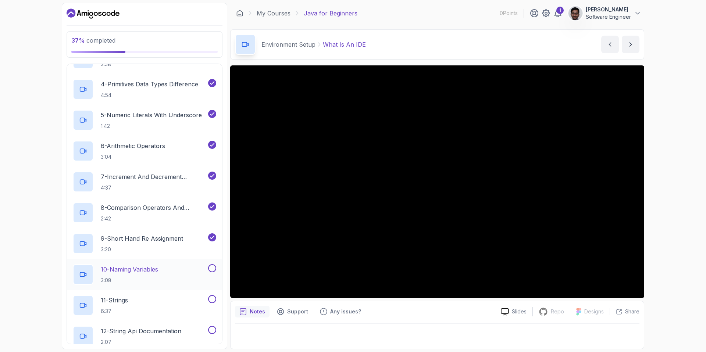
click at [212, 266] on button at bounding box center [212, 268] width 8 height 8
click at [214, 298] on button at bounding box center [212, 299] width 8 height 8
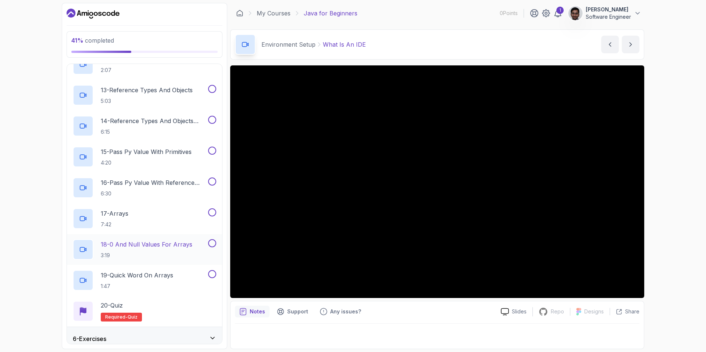
scroll to position [504, 0]
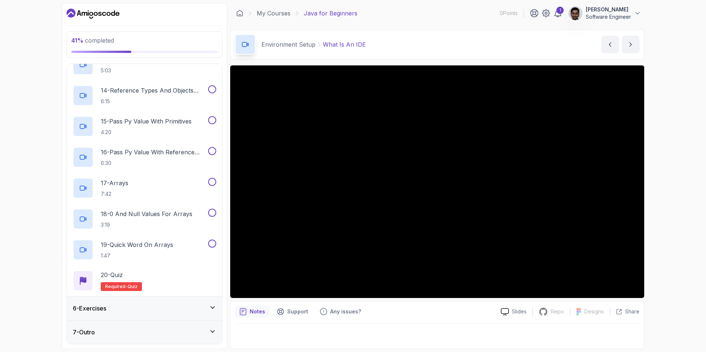
click at [152, 308] on div "6 - Exercises" at bounding box center [144, 308] width 143 height 9
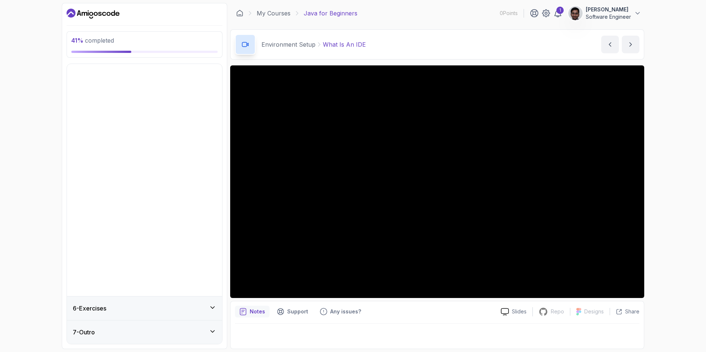
scroll to position [0, 0]
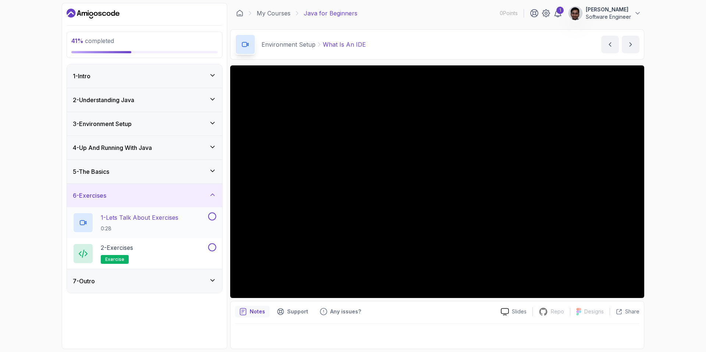
click at [211, 218] on button at bounding box center [212, 216] width 8 height 8
click at [204, 280] on div "7 - Outro" at bounding box center [144, 281] width 143 height 9
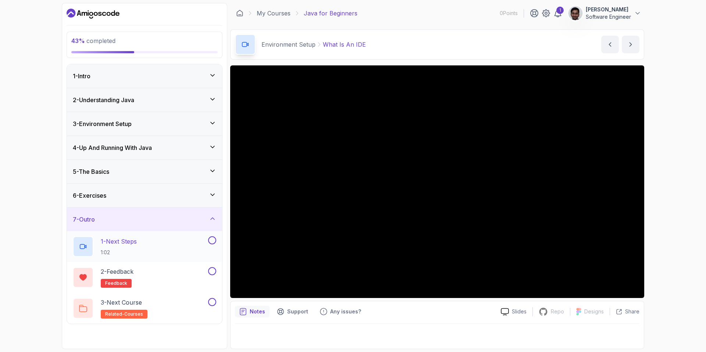
click at [146, 246] on div "1 - Next Steps 1:02" at bounding box center [140, 246] width 134 height 21
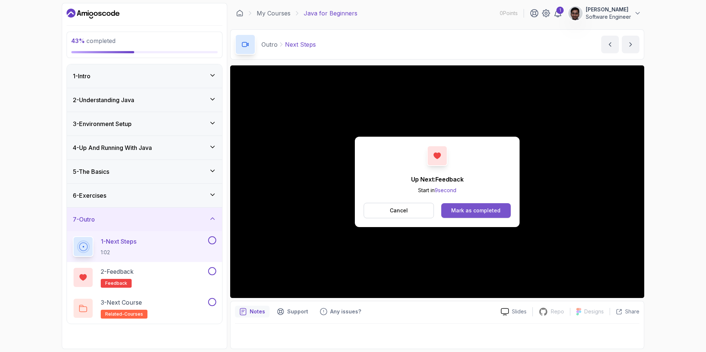
click at [462, 212] on div "Mark as completed" at bounding box center [475, 210] width 49 height 7
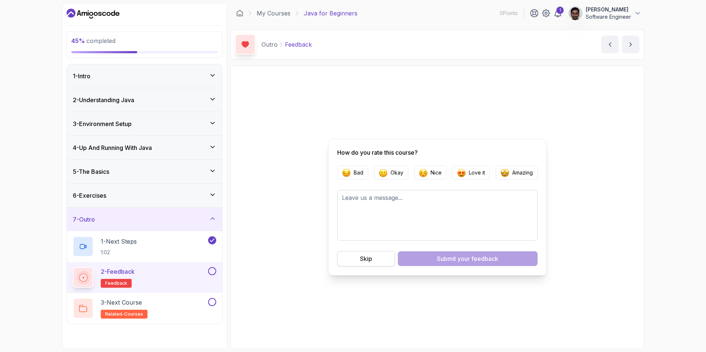
click at [377, 254] on button "Skip" at bounding box center [366, 258] width 58 height 15
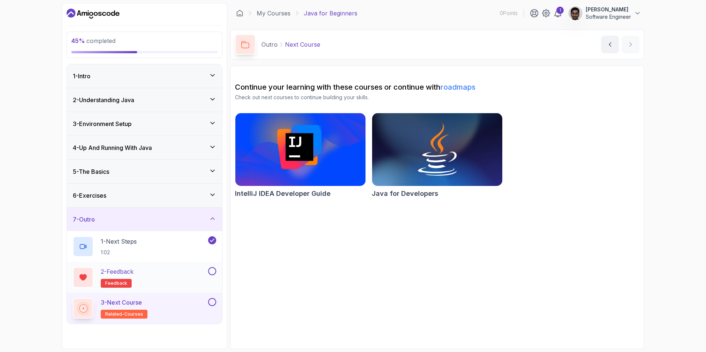
click at [211, 271] on button at bounding box center [212, 271] width 8 height 8
click at [158, 224] on div "7 - Outro" at bounding box center [144, 220] width 155 height 24
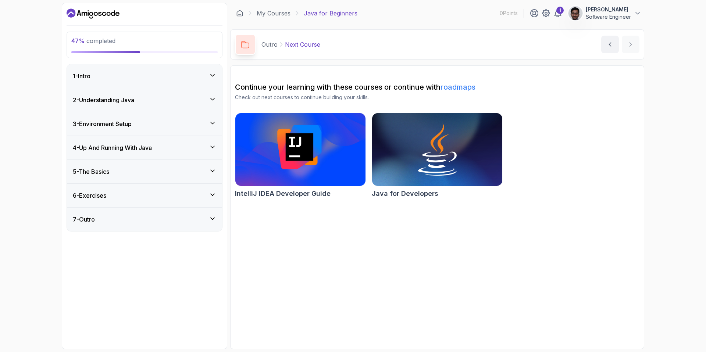
click at [137, 127] on div "3 - Environment Setup" at bounding box center [144, 123] width 143 height 9
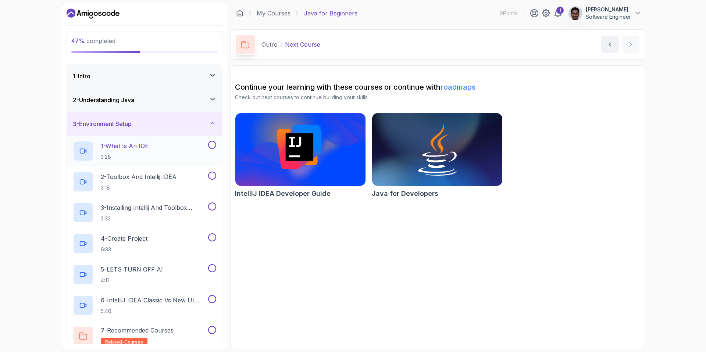
click at [213, 144] on button at bounding box center [212, 145] width 8 height 8
click at [212, 175] on button at bounding box center [212, 176] width 8 height 8
click at [212, 208] on button at bounding box center [212, 206] width 8 height 8
click at [212, 236] on button at bounding box center [212, 237] width 8 height 8
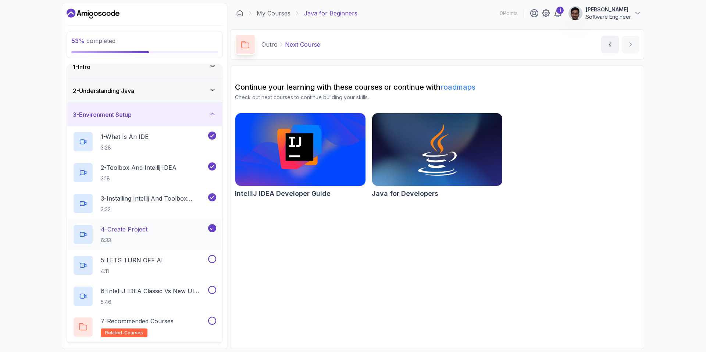
scroll to position [62, 0]
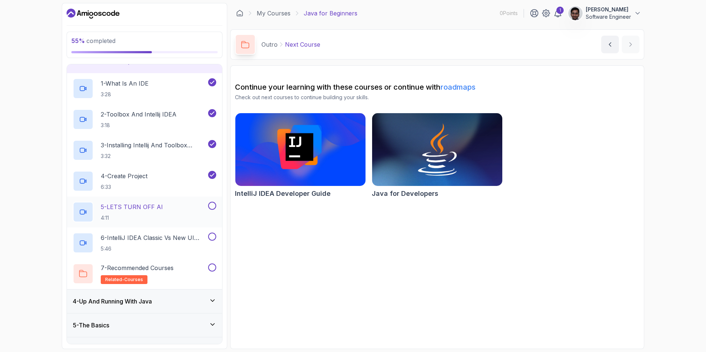
click at [211, 204] on button at bounding box center [212, 206] width 8 height 8
click at [213, 238] on button at bounding box center [212, 237] width 8 height 8
click at [173, 266] on p "7 - Recommended Courses" at bounding box center [137, 267] width 73 height 9
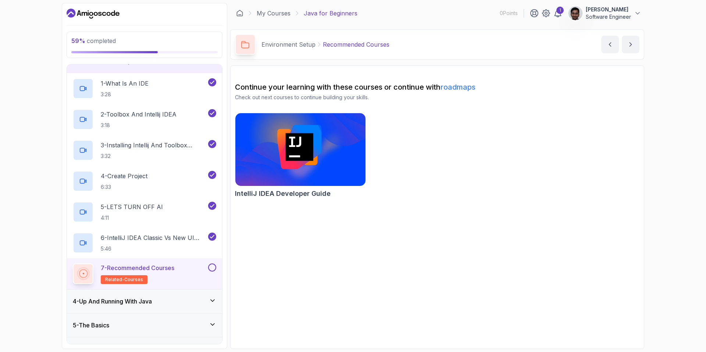
click at [210, 267] on button at bounding box center [212, 267] width 8 height 8
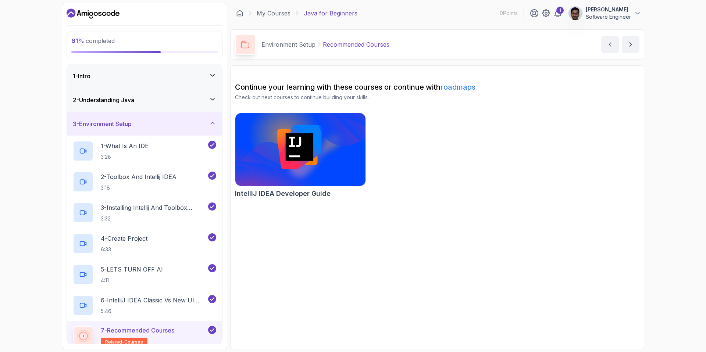
click at [160, 123] on div "3 - Environment Setup" at bounding box center [144, 123] width 143 height 9
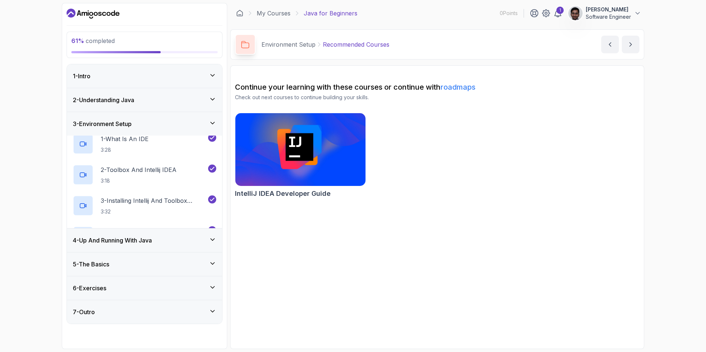
click at [158, 96] on div "2 - Understanding Java" at bounding box center [144, 100] width 143 height 9
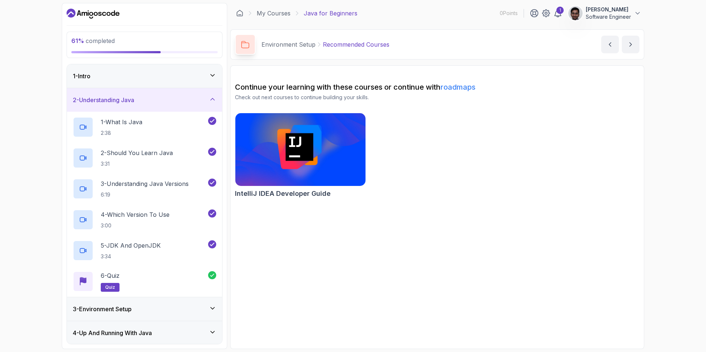
click at [159, 98] on div "2 - Understanding Java" at bounding box center [144, 100] width 143 height 9
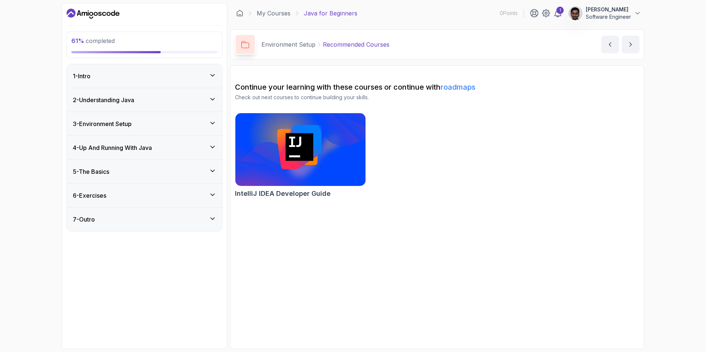
click at [139, 156] on div "4 - Up And Running With Java" at bounding box center [144, 148] width 155 height 24
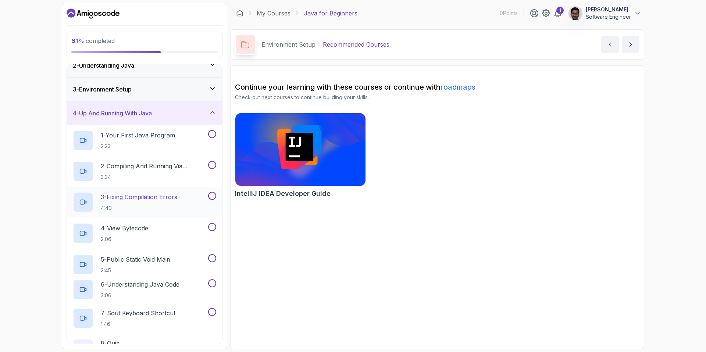
scroll to position [75, 0]
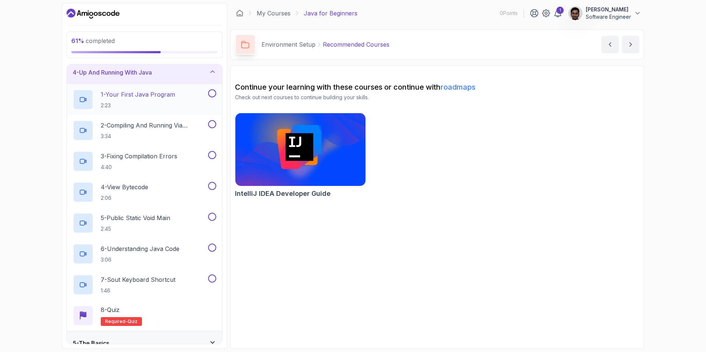
click at [212, 94] on button at bounding box center [212, 93] width 8 height 8
click at [213, 125] on button at bounding box center [212, 124] width 8 height 8
drag, startPoint x: 214, startPoint y: 154, endPoint x: 212, endPoint y: 165, distance: 11.2
click at [214, 154] on button at bounding box center [212, 155] width 8 height 8
click at [211, 188] on button at bounding box center [212, 186] width 8 height 8
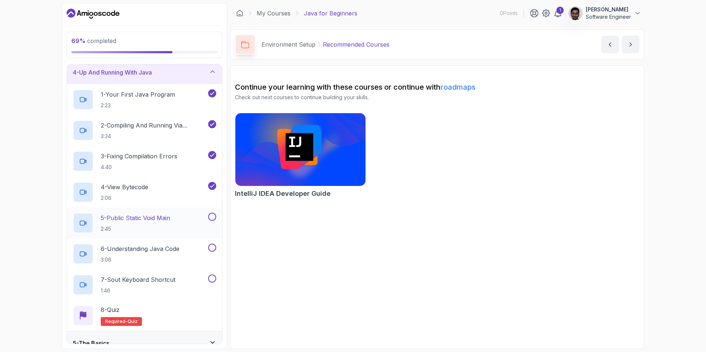
click at [211, 214] on button at bounding box center [212, 217] width 8 height 8
click at [213, 247] on button at bounding box center [212, 248] width 8 height 8
click at [213, 279] on button at bounding box center [212, 279] width 8 height 8
click at [169, 309] on div "8 - Quiz Required- quiz" at bounding box center [144, 315] width 143 height 21
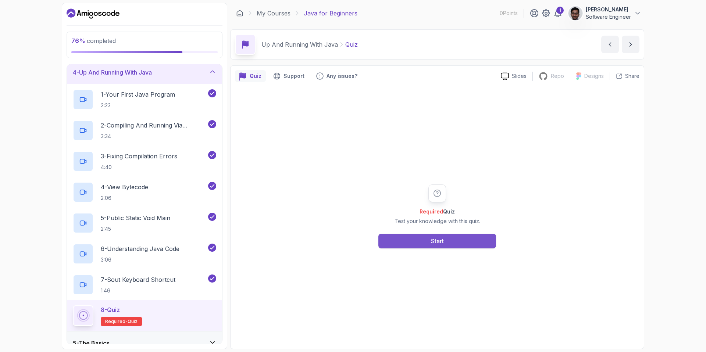
click at [439, 240] on div "Start" at bounding box center [437, 241] width 13 height 9
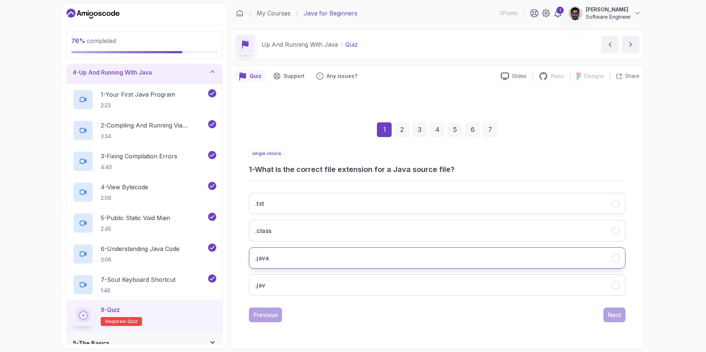
click at [373, 265] on button ".java" at bounding box center [437, 257] width 376 height 21
click at [614, 315] on div "Next" at bounding box center [613, 315] width 13 height 9
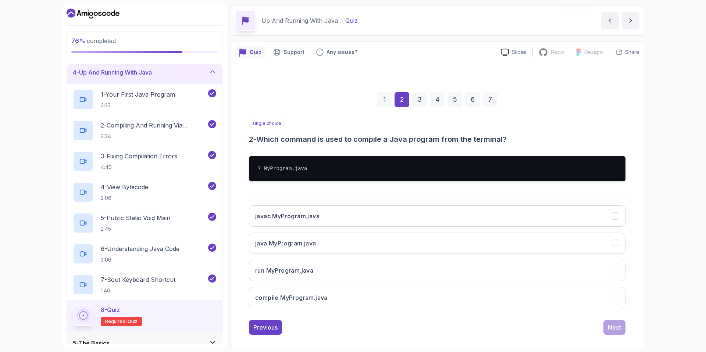
scroll to position [29, 0]
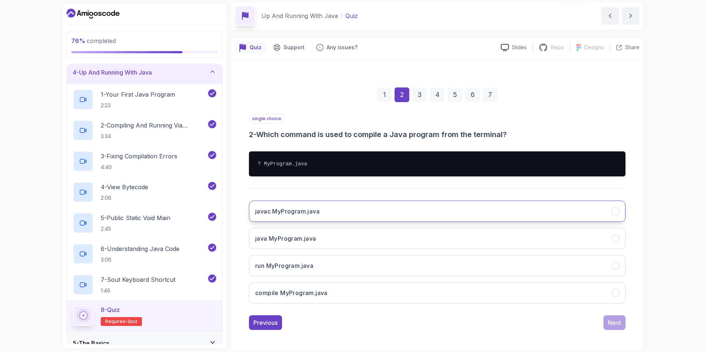
click at [376, 214] on button "javac MyProgram.java" at bounding box center [437, 211] width 376 height 21
click at [607, 322] on div "Next" at bounding box center [613, 322] width 13 height 9
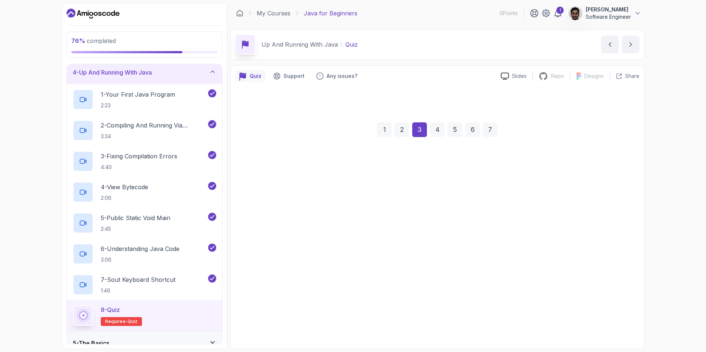
scroll to position [0, 0]
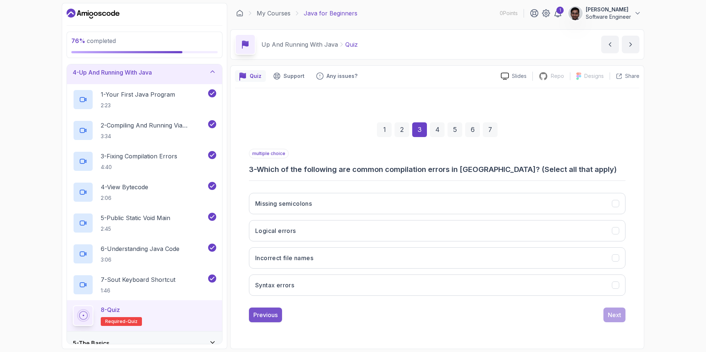
click at [274, 312] on div "Previous" at bounding box center [265, 315] width 24 height 9
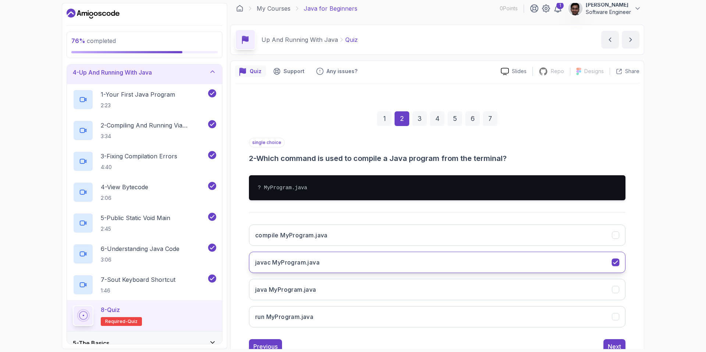
scroll to position [14, 0]
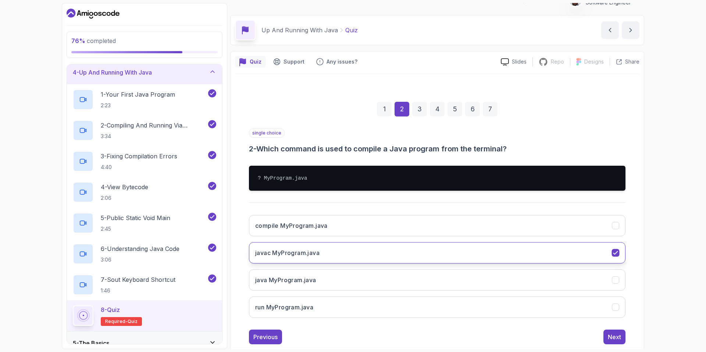
click at [342, 255] on button "javac MyProgram.java" at bounding box center [437, 252] width 376 height 21
click at [611, 333] on div "Next" at bounding box center [613, 337] width 13 height 9
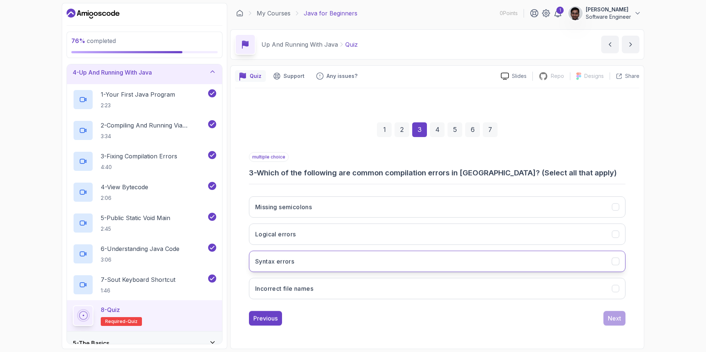
scroll to position [0, 0]
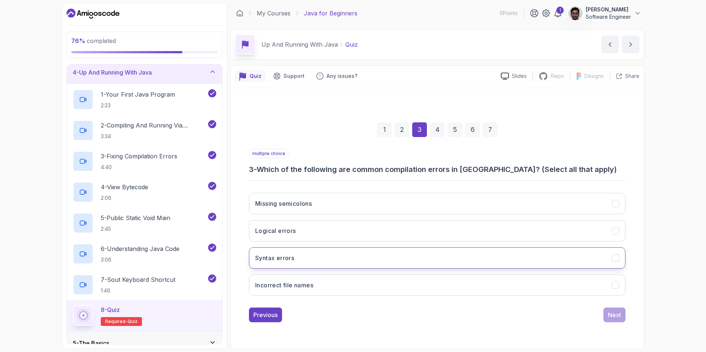
click at [304, 264] on button "Syntax errors" at bounding box center [437, 257] width 376 height 21
click at [607, 198] on button "Missing semicolons" at bounding box center [437, 203] width 376 height 21
click at [618, 317] on div "Next" at bounding box center [613, 315] width 13 height 9
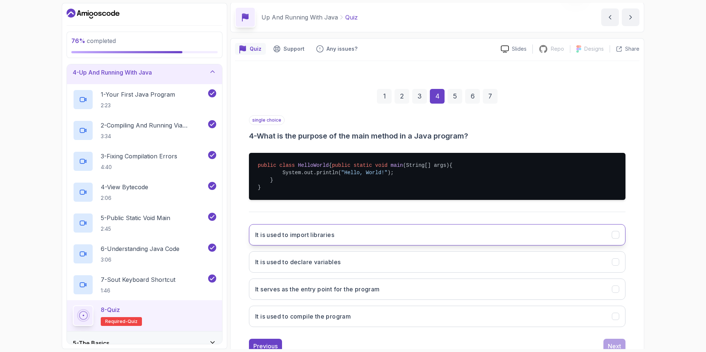
scroll to position [54, 0]
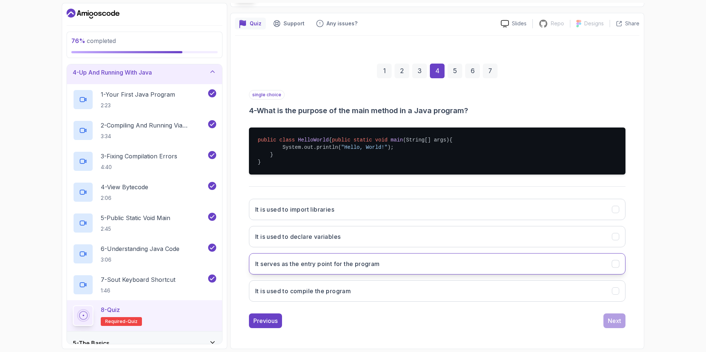
click at [316, 268] on h3 "It serves as the entry point for the program" at bounding box center [317, 263] width 125 height 9
click at [609, 325] on div "Next" at bounding box center [613, 320] width 13 height 9
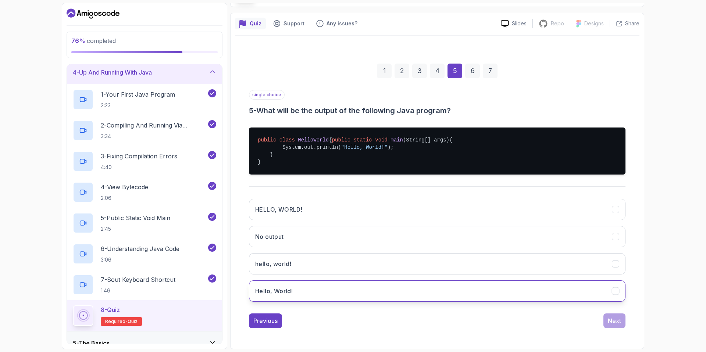
click at [315, 294] on button "Hello, World!" at bounding box center [437, 290] width 376 height 21
click at [610, 325] on div "Next" at bounding box center [613, 320] width 13 height 9
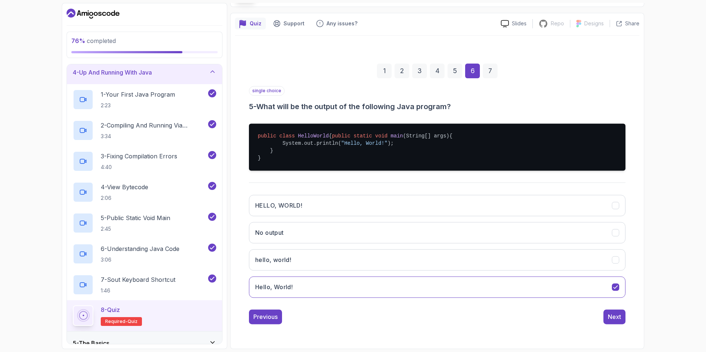
scroll to position [0, 0]
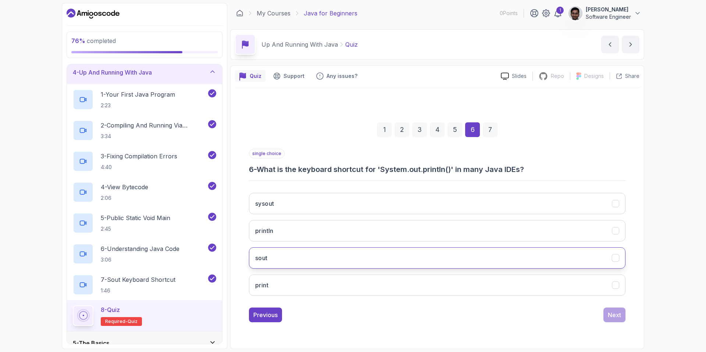
click at [293, 253] on button "sout" at bounding box center [437, 257] width 376 height 21
click at [620, 318] on div "Next" at bounding box center [613, 315] width 13 height 9
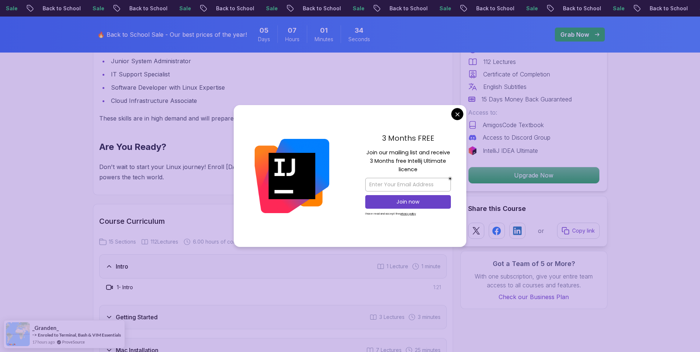
scroll to position [990, 0]
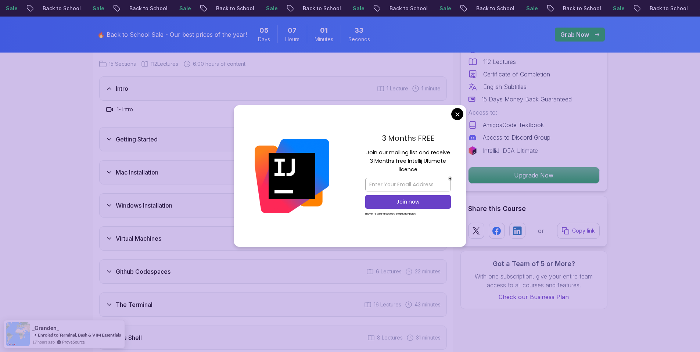
drag, startPoint x: 459, startPoint y: 116, endPoint x: 437, endPoint y: 126, distance: 24.7
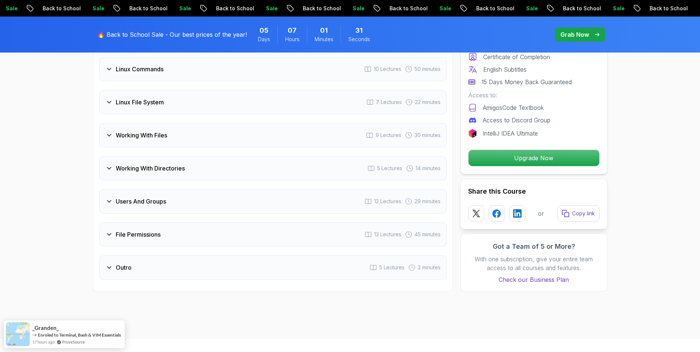
scroll to position [1326, 0]
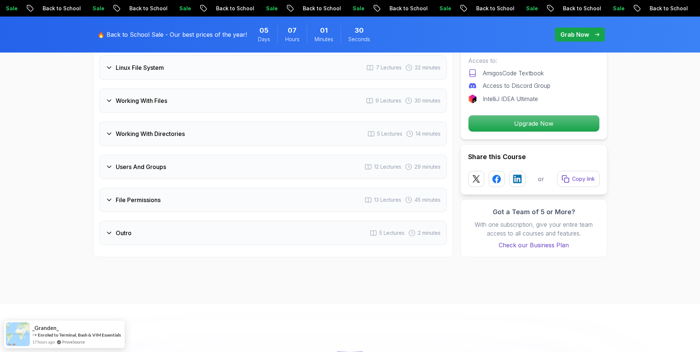
click at [140, 195] on h3 "File Permissions" at bounding box center [138, 199] width 45 height 9
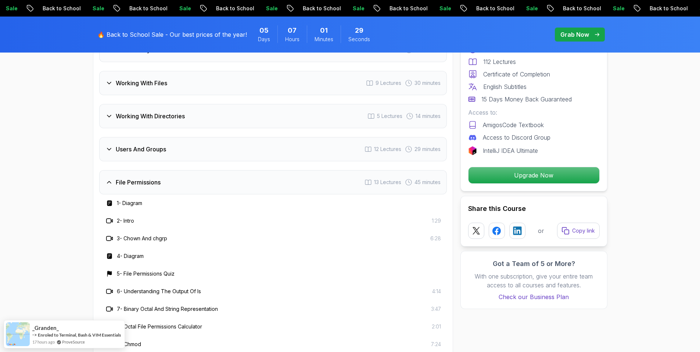
scroll to position [1308, 0]
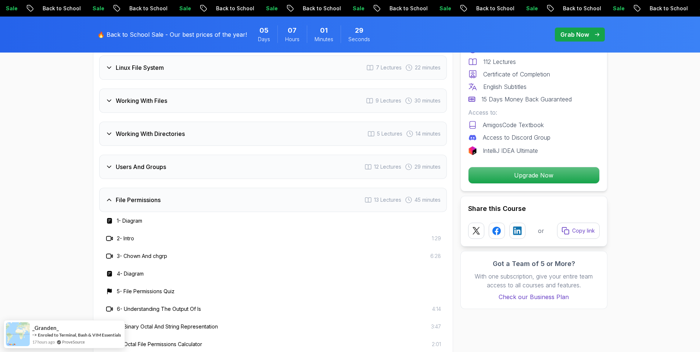
click at [140, 195] on h3 "File Permissions" at bounding box center [138, 199] width 45 height 9
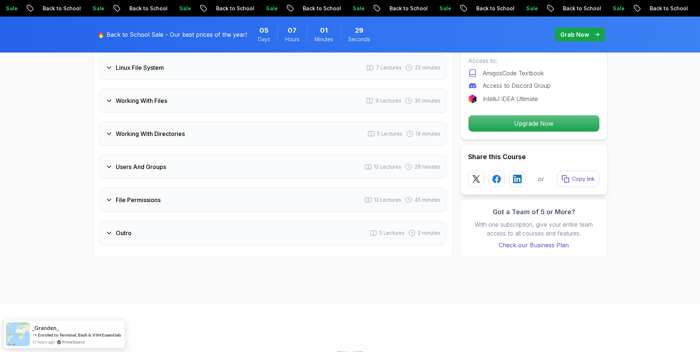
click at [144, 178] on div "Users And Groups 12 Lectures 29 minutes" at bounding box center [273, 167] width 348 height 24
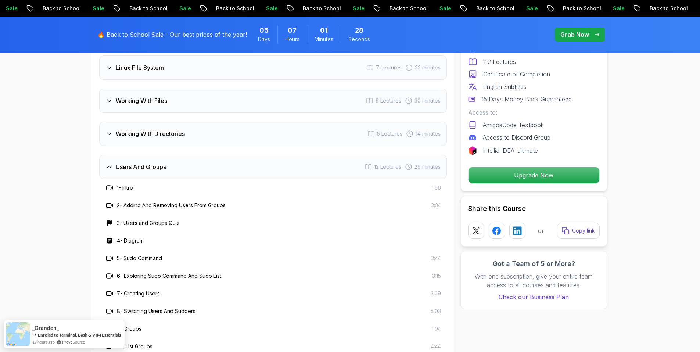
click at [144, 177] on div "Users And Groups 12 Lectures 29 minutes" at bounding box center [273, 167] width 348 height 24
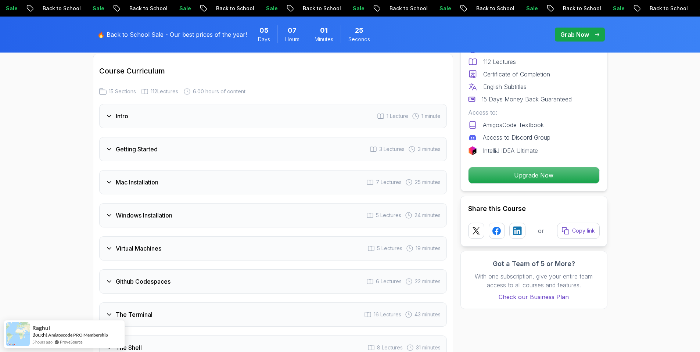
scroll to position [966, 0]
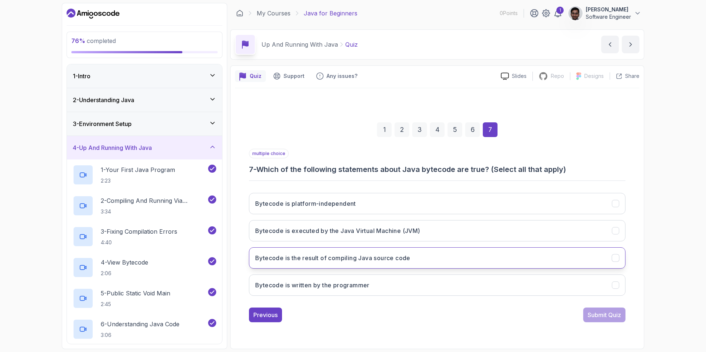
scroll to position [75, 0]
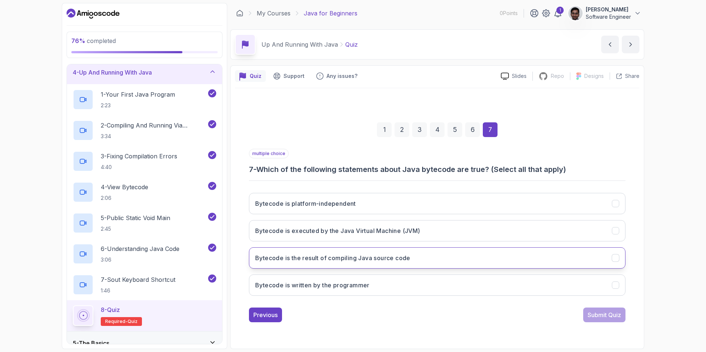
click at [329, 265] on button "Bytecode is the result of compiling Java source code" at bounding box center [437, 257] width 376 height 21
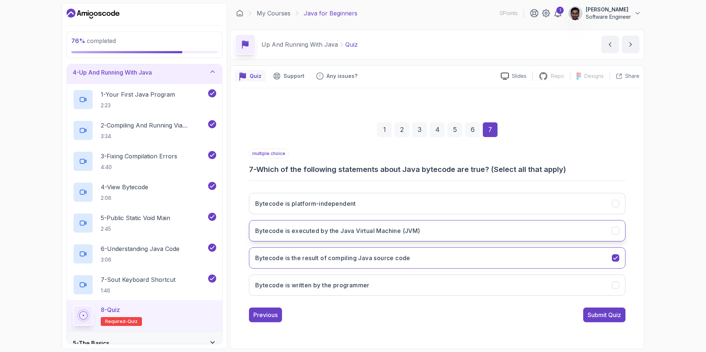
click at [323, 239] on button "Bytecode is executed by the Java Virtual Machine (JVM)" at bounding box center [437, 230] width 376 height 21
click at [323, 194] on button "Bytecode is platform-independent" at bounding box center [437, 203] width 376 height 21
click at [595, 312] on div "Submit Quiz" at bounding box center [603, 315] width 33 height 9
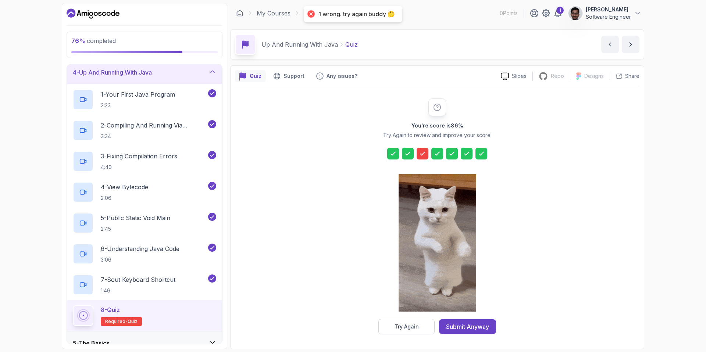
scroll to position [0, 0]
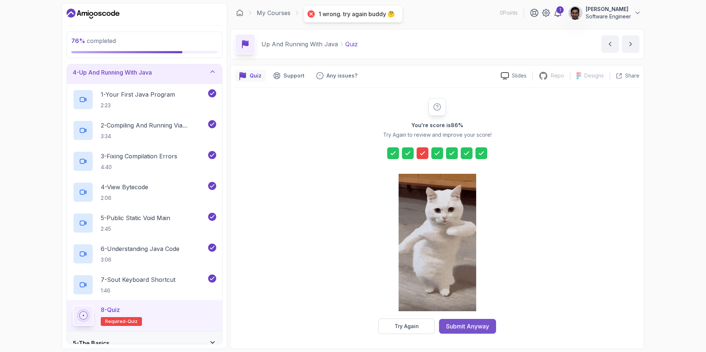
click at [472, 329] on div "Submit Anyway" at bounding box center [467, 326] width 43 height 9
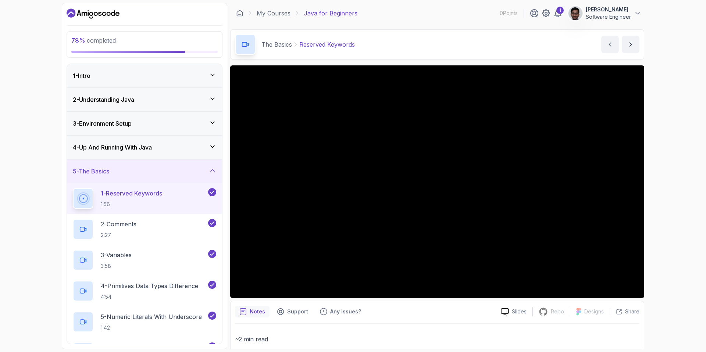
click at [175, 149] on div "4 - Up And Running With Java" at bounding box center [144, 147] width 143 height 9
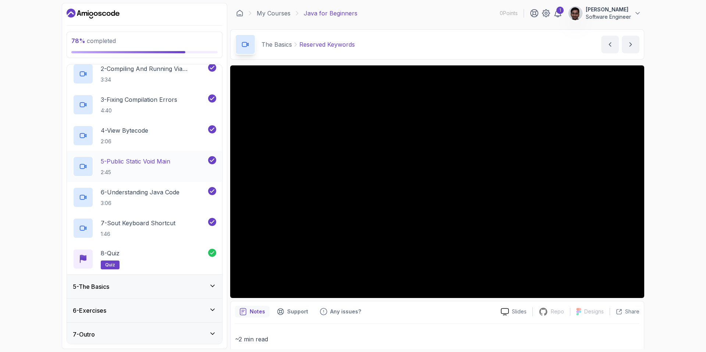
scroll to position [12, 0]
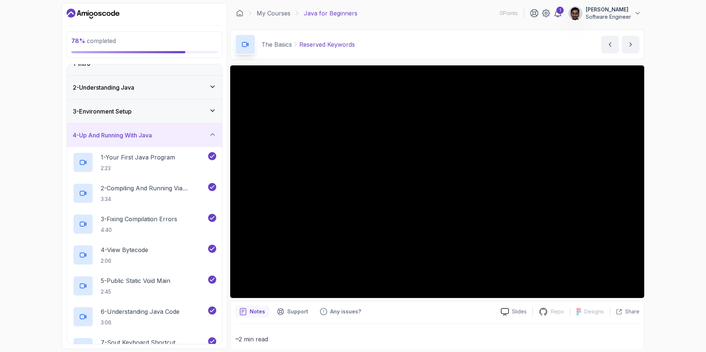
click at [174, 132] on div "4 - Up And Running With Java" at bounding box center [144, 135] width 143 height 9
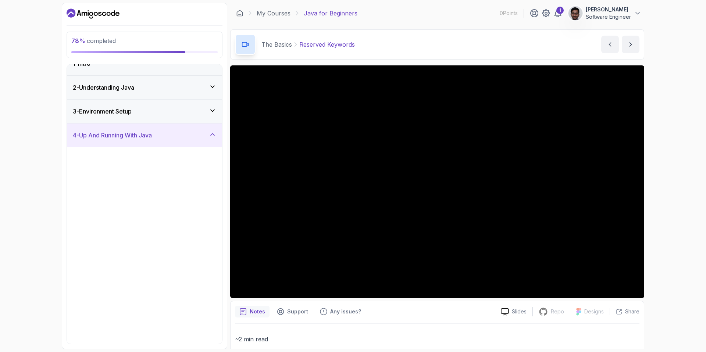
scroll to position [0, 0]
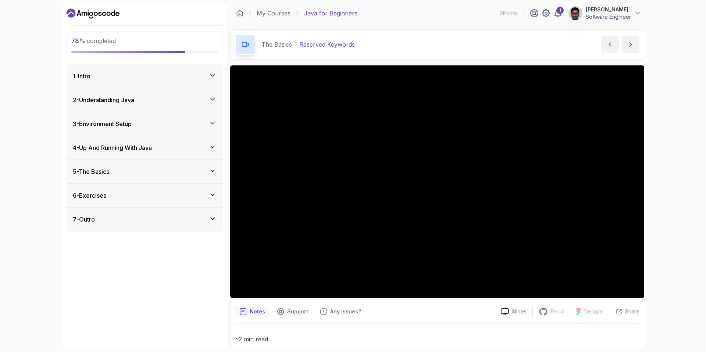
click at [169, 171] on div "5 - The Basics" at bounding box center [144, 171] width 143 height 9
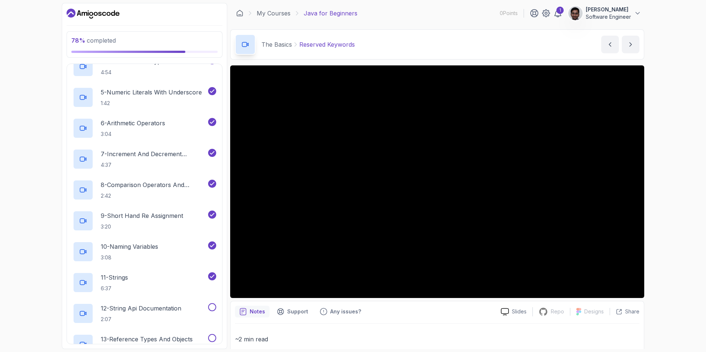
scroll to position [356, 0]
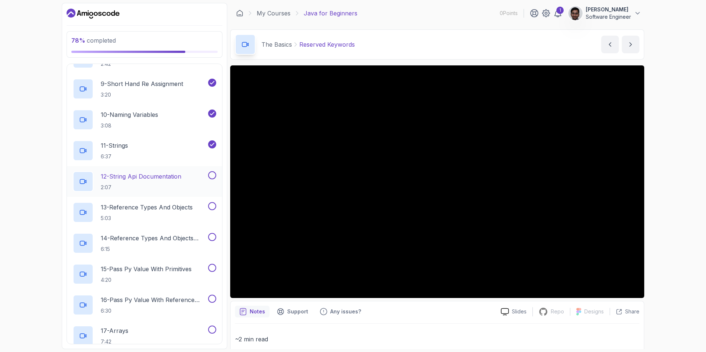
click at [168, 180] on p "12 - String Api Documentation" at bounding box center [141, 176] width 80 height 9
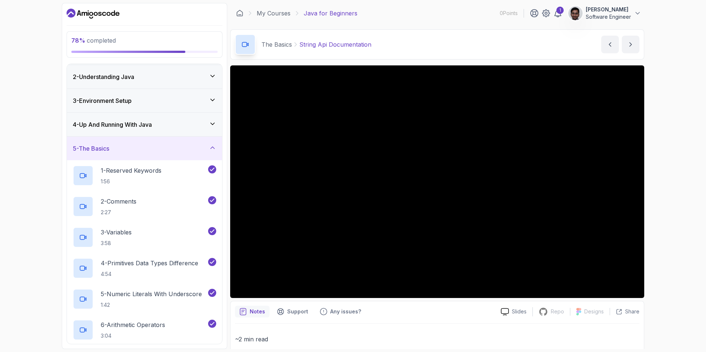
scroll to position [40, 0]
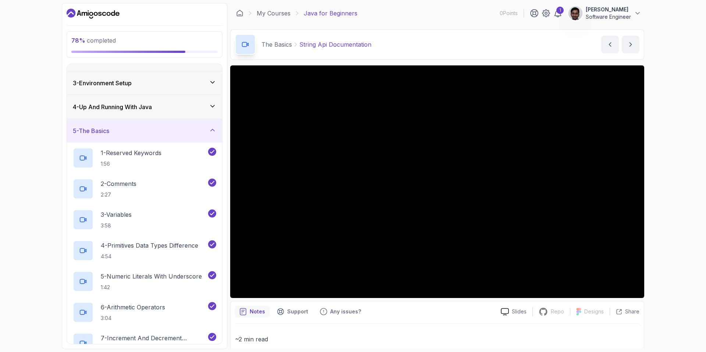
click at [193, 130] on div "5 - The Basics" at bounding box center [144, 130] width 143 height 9
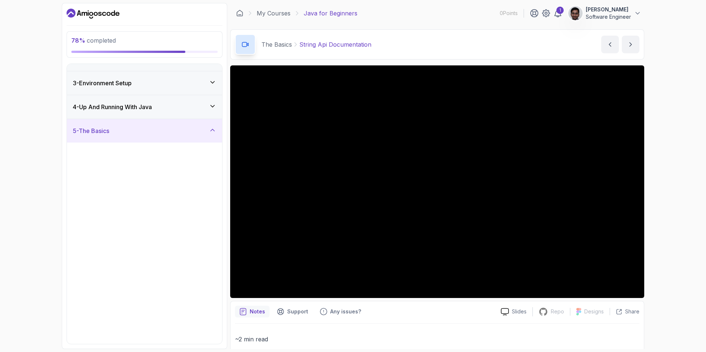
scroll to position [0, 0]
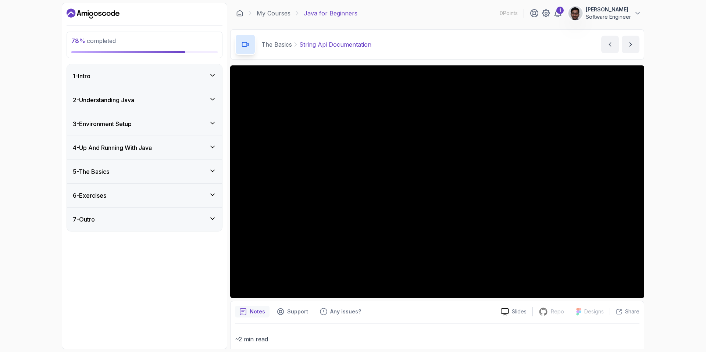
click at [168, 164] on div "5 - The Basics" at bounding box center [144, 172] width 155 height 24
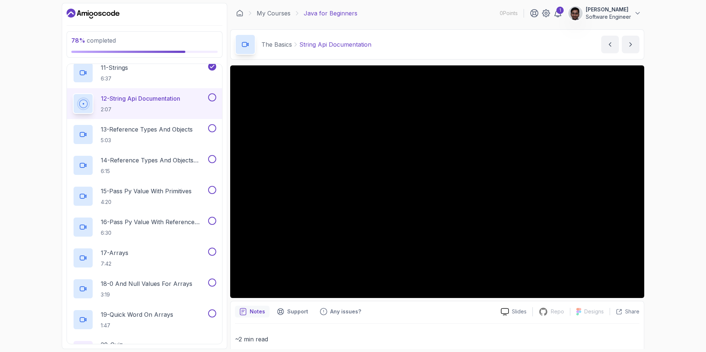
scroll to position [504, 0]
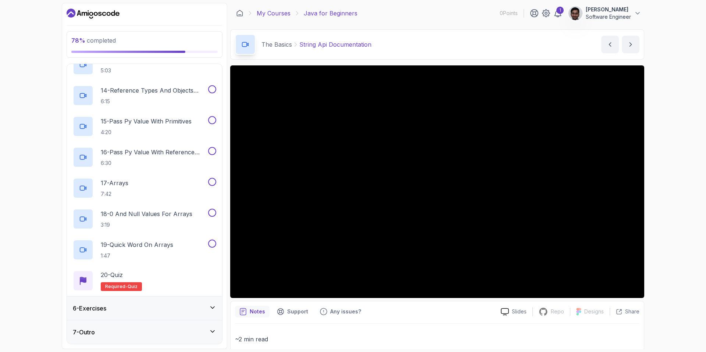
click at [263, 14] on link "My Courses" at bounding box center [273, 13] width 34 height 9
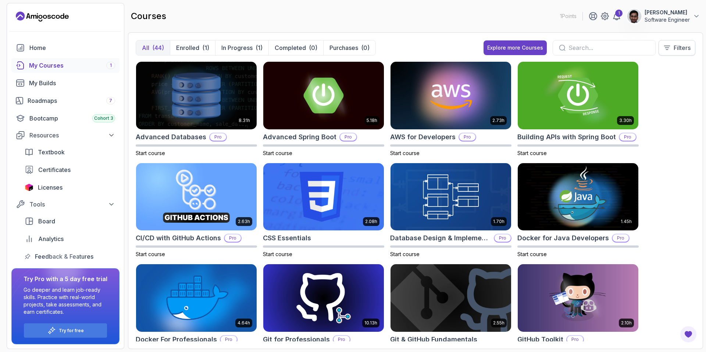
click at [682, 49] on p "Filters" at bounding box center [681, 47] width 17 height 9
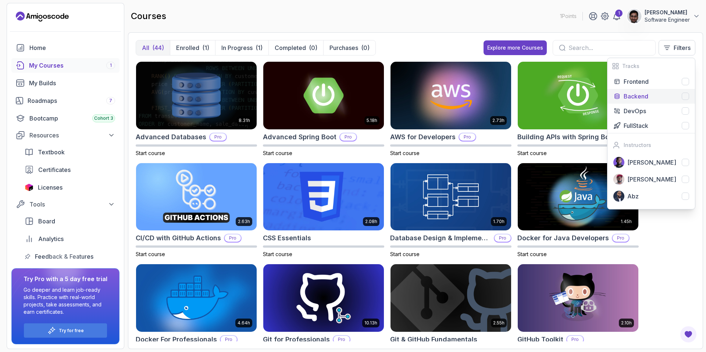
click at [645, 95] on p "Backend" at bounding box center [635, 96] width 25 height 9
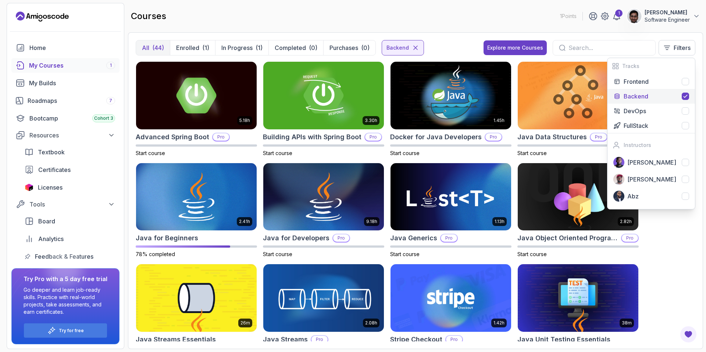
click at [675, 247] on div "5.18h Advanced Spring Boot Pro Start course 3.30h Building APIs with Spring Boo…" at bounding box center [415, 201] width 559 height 280
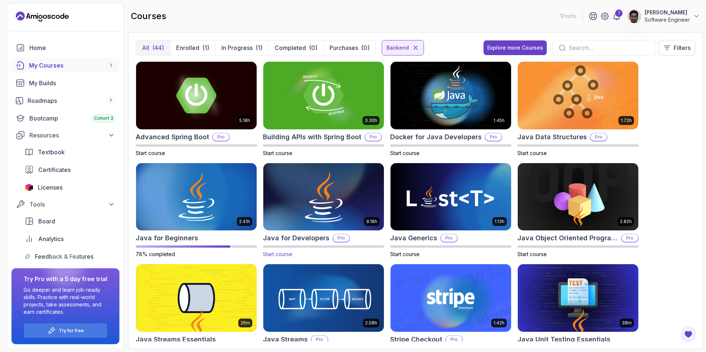
click at [331, 207] on img at bounding box center [323, 196] width 126 height 71
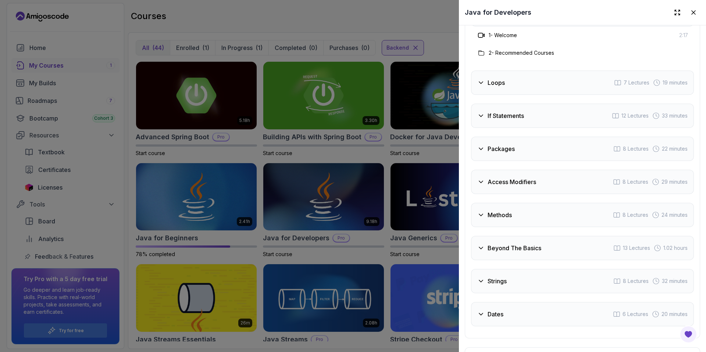
scroll to position [1232, 0]
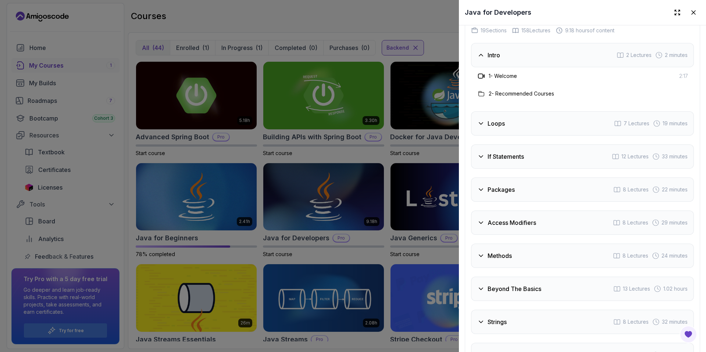
click at [526, 57] on div "Intro 2 Lectures 2 minutes" at bounding box center [582, 55] width 223 height 24
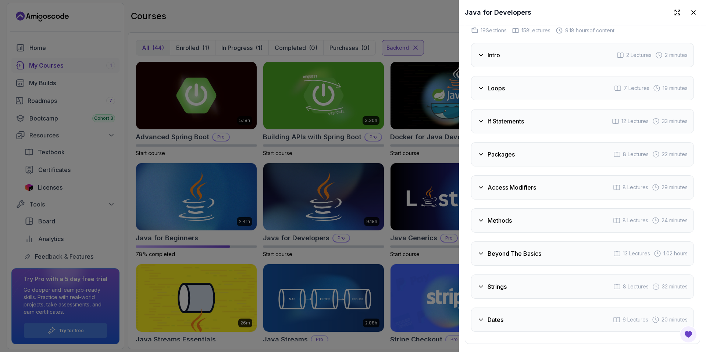
click at [523, 149] on div "Packages 8 Lectures 22 minutes" at bounding box center [582, 154] width 223 height 24
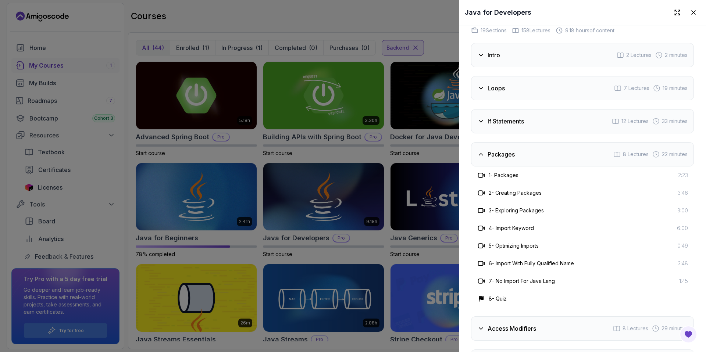
click at [523, 149] on div "Packages 8 Lectures 22 minutes" at bounding box center [582, 154] width 223 height 24
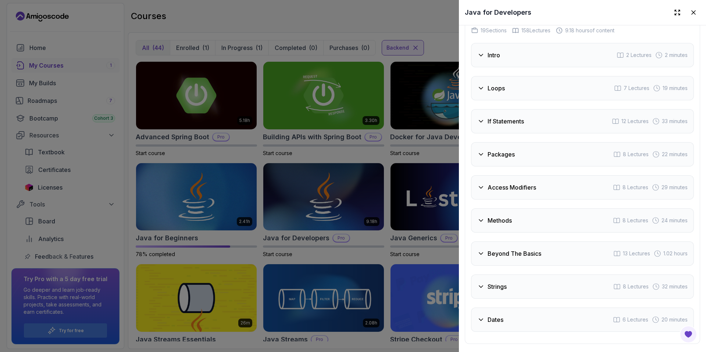
click at [519, 111] on div "If Statements 12 Lectures 33 minutes" at bounding box center [582, 121] width 223 height 24
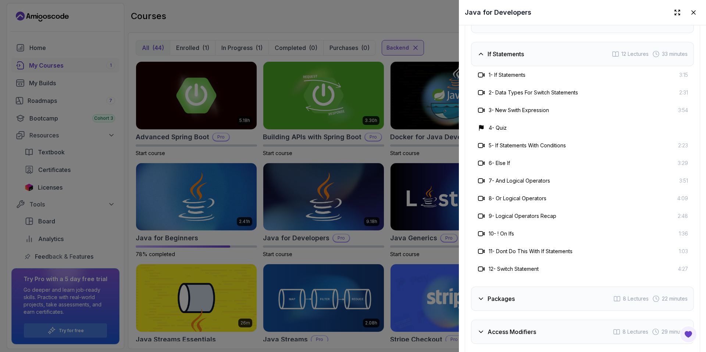
scroll to position [1249, 0]
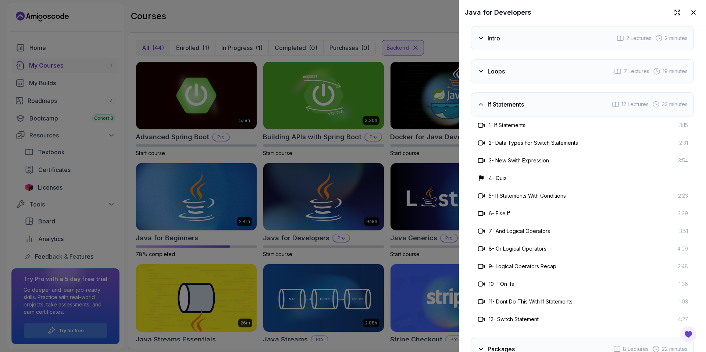
click at [497, 100] on h3 "If Statements" at bounding box center [505, 104] width 36 height 9
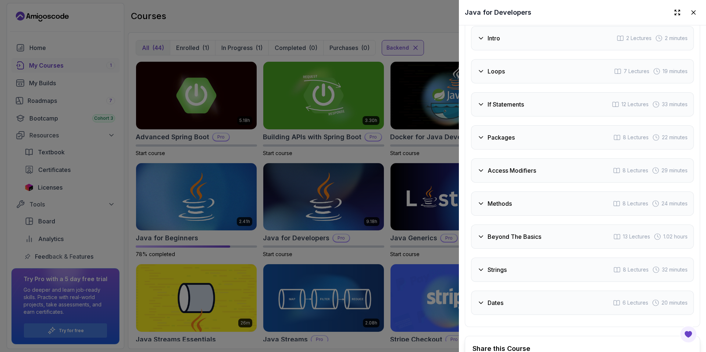
click at [503, 166] on h3 "Access Modifiers" at bounding box center [511, 170] width 49 height 9
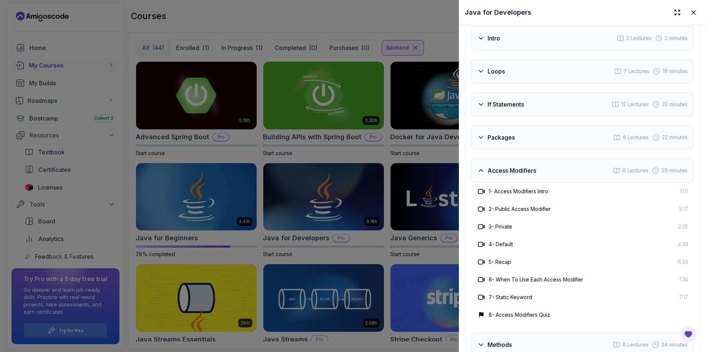
click at [503, 166] on h3 "Access Modifiers" at bounding box center [511, 170] width 49 height 9
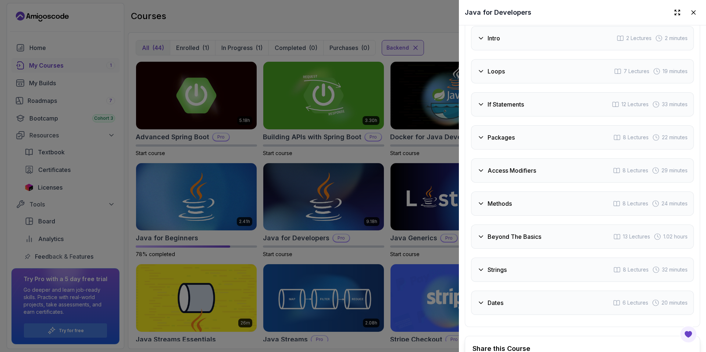
click at [496, 199] on h3 "Methods" at bounding box center [499, 203] width 24 height 9
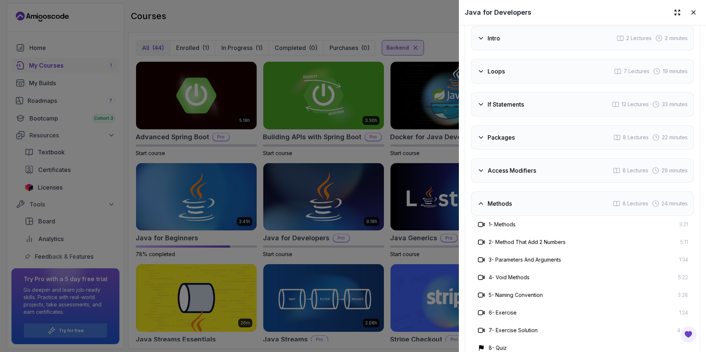
click at [496, 199] on h3 "Methods" at bounding box center [499, 203] width 24 height 9
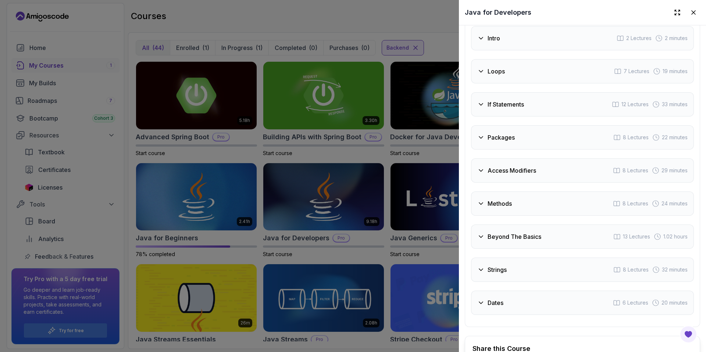
click at [501, 233] on h3 "Beyond The Basics" at bounding box center [514, 236] width 54 height 9
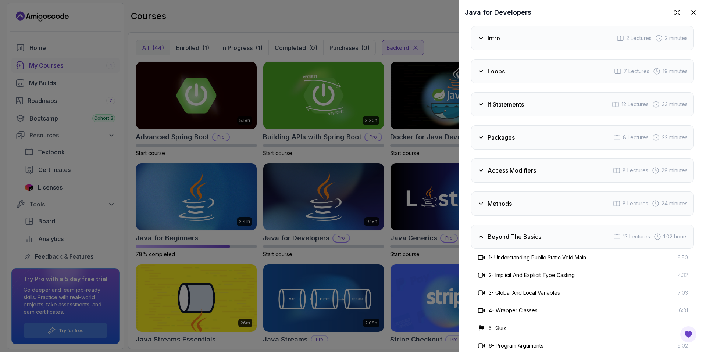
click at [501, 233] on h3 "Beyond The Basics" at bounding box center [514, 236] width 54 height 9
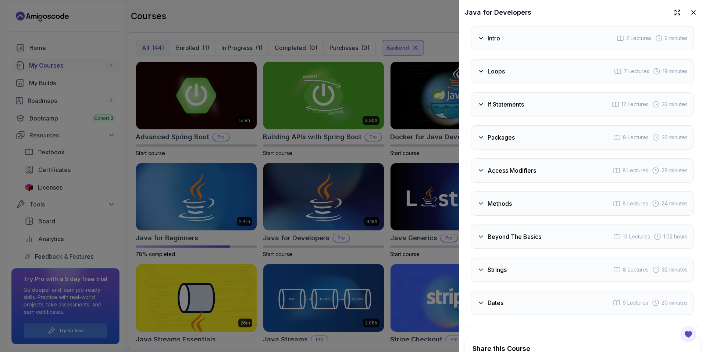
click at [505, 260] on div "Strings 8 Lectures 32 minutes" at bounding box center [582, 270] width 223 height 24
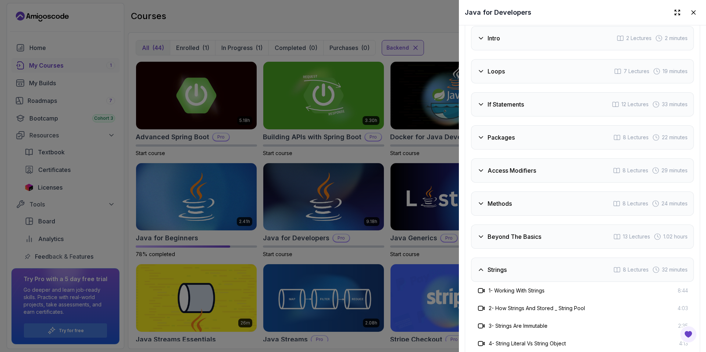
click at [505, 260] on div "Strings 8 Lectures 32 minutes" at bounding box center [582, 270] width 223 height 24
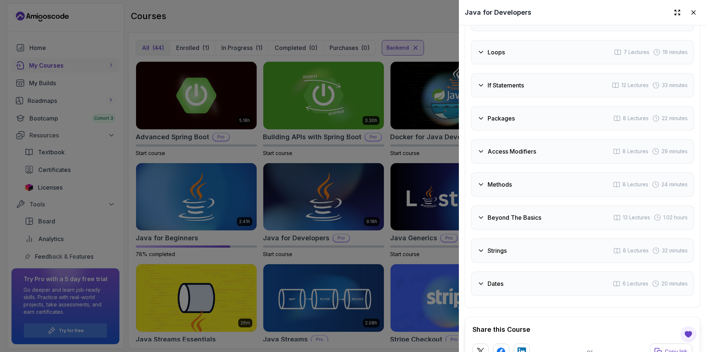
click at [508, 280] on div "Dates 6 Lectures 20 minutes" at bounding box center [582, 284] width 223 height 24
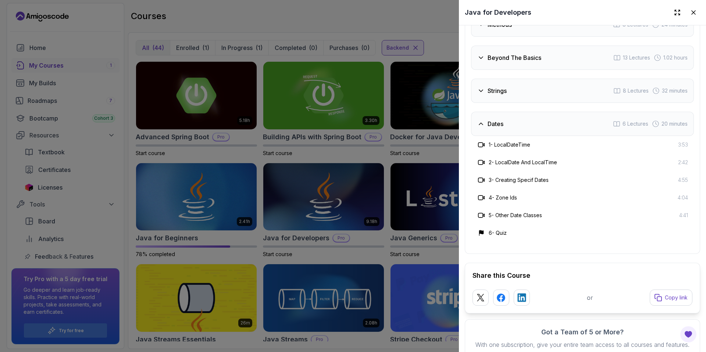
click at [512, 123] on div "Dates 6 Lectures 20 minutes" at bounding box center [582, 124] width 223 height 24
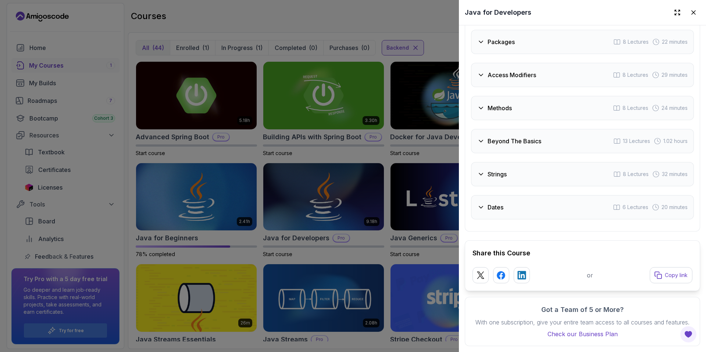
click at [434, 45] on div at bounding box center [353, 176] width 706 height 352
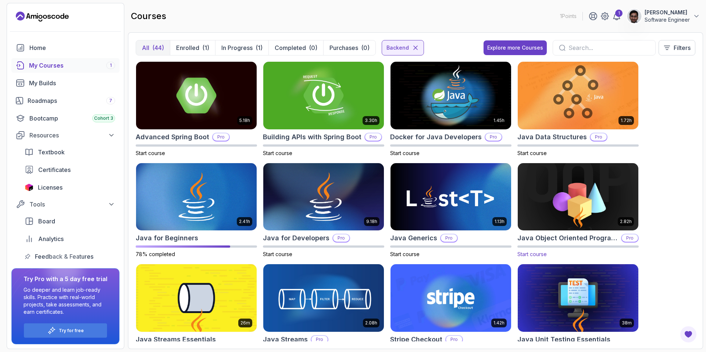
click at [569, 195] on img at bounding box center [577, 196] width 126 height 71
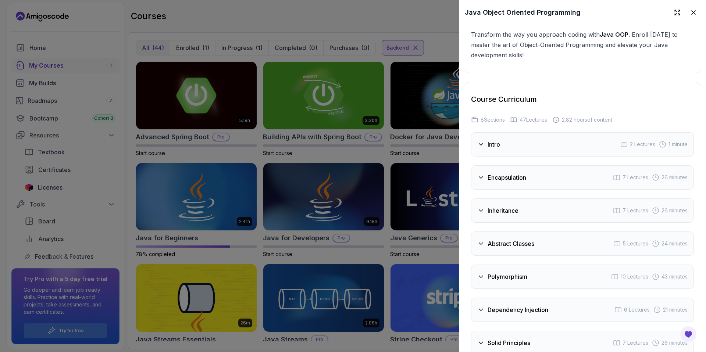
scroll to position [1227, 0]
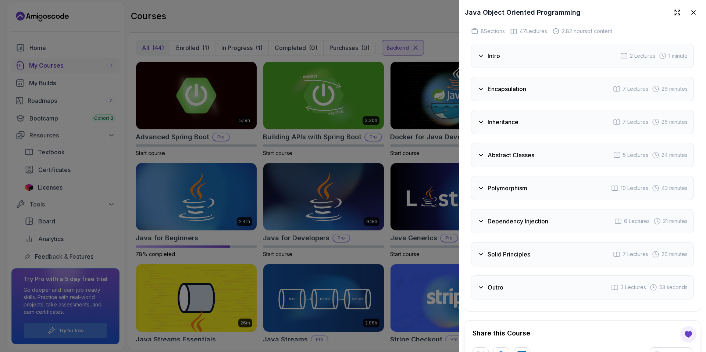
click at [432, 50] on div at bounding box center [353, 176] width 706 height 352
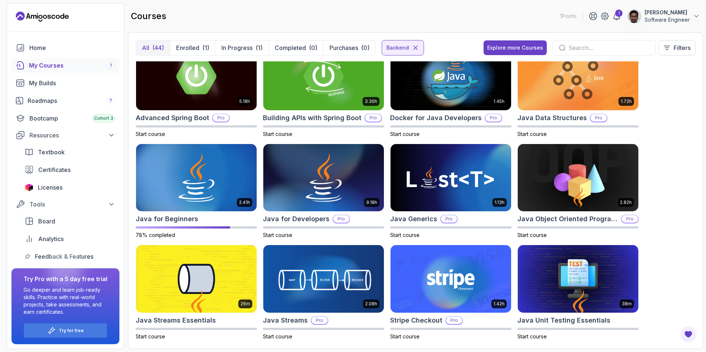
scroll to position [91, 0]
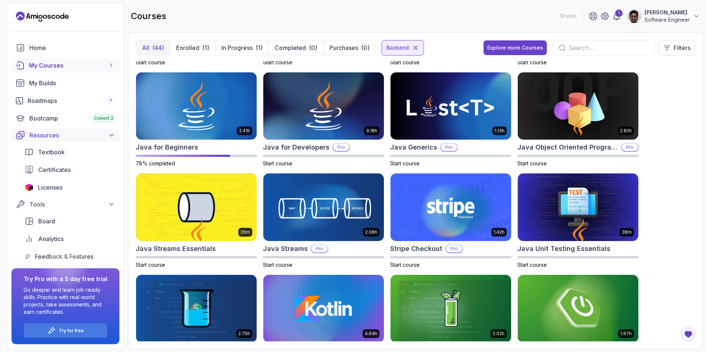
click at [65, 131] on div "Resources" at bounding box center [72, 135] width 86 height 9
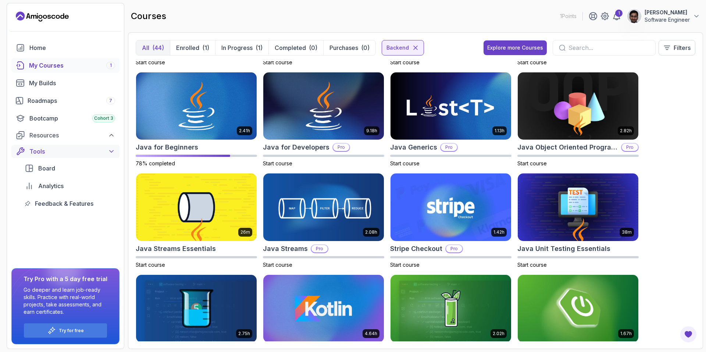
click at [73, 151] on div "Tools" at bounding box center [72, 151] width 86 height 9
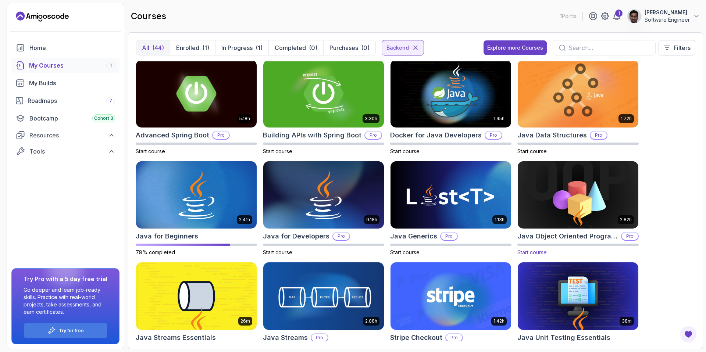
scroll to position [2, 0]
